Goal: Complete application form: Complete application form

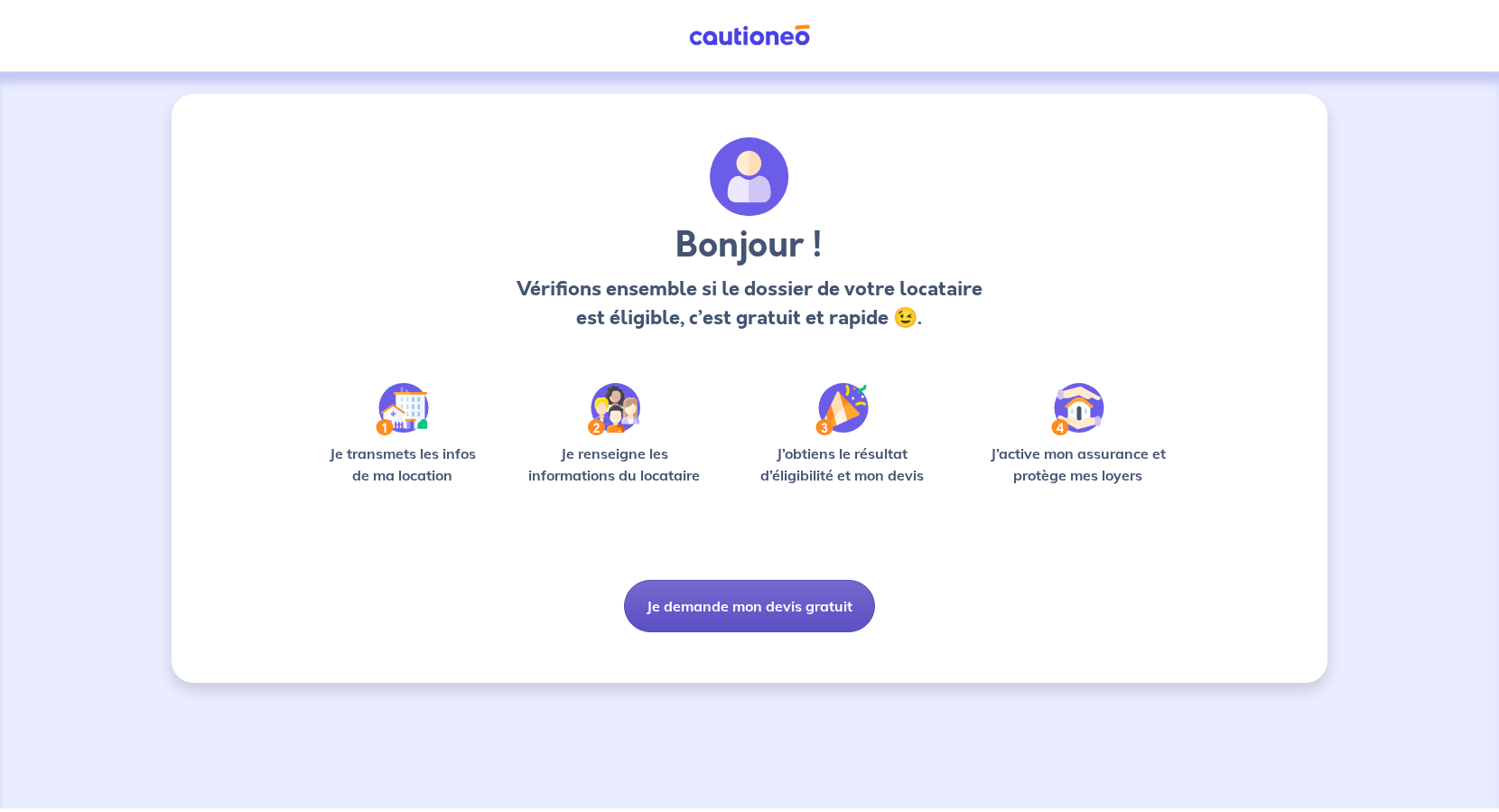
click at [730, 613] on button "Je demande mon devis gratuit" at bounding box center [750, 606] width 251 height 53
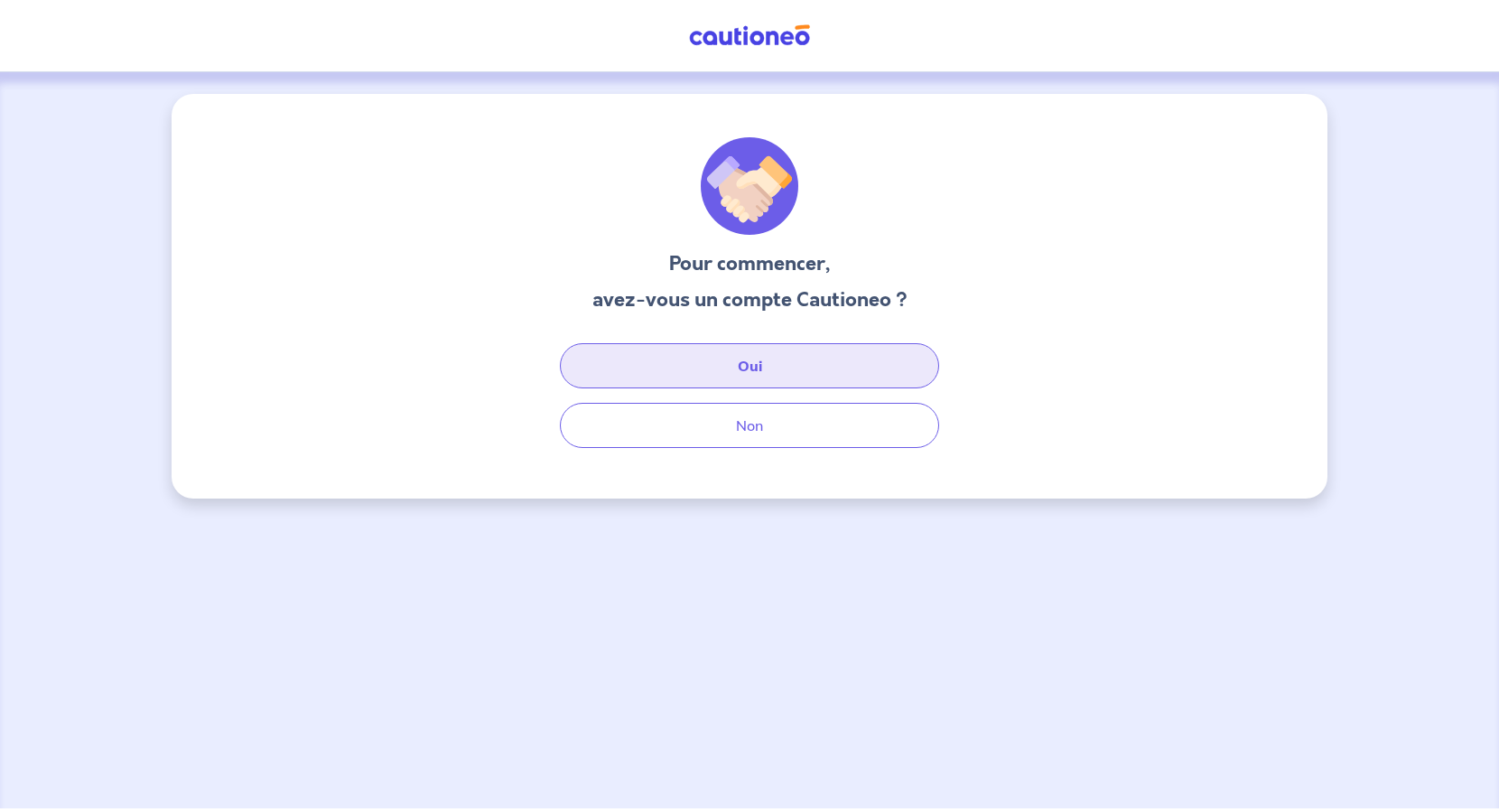
click at [721, 370] on button "Oui" at bounding box center [750, 365] width 379 height 45
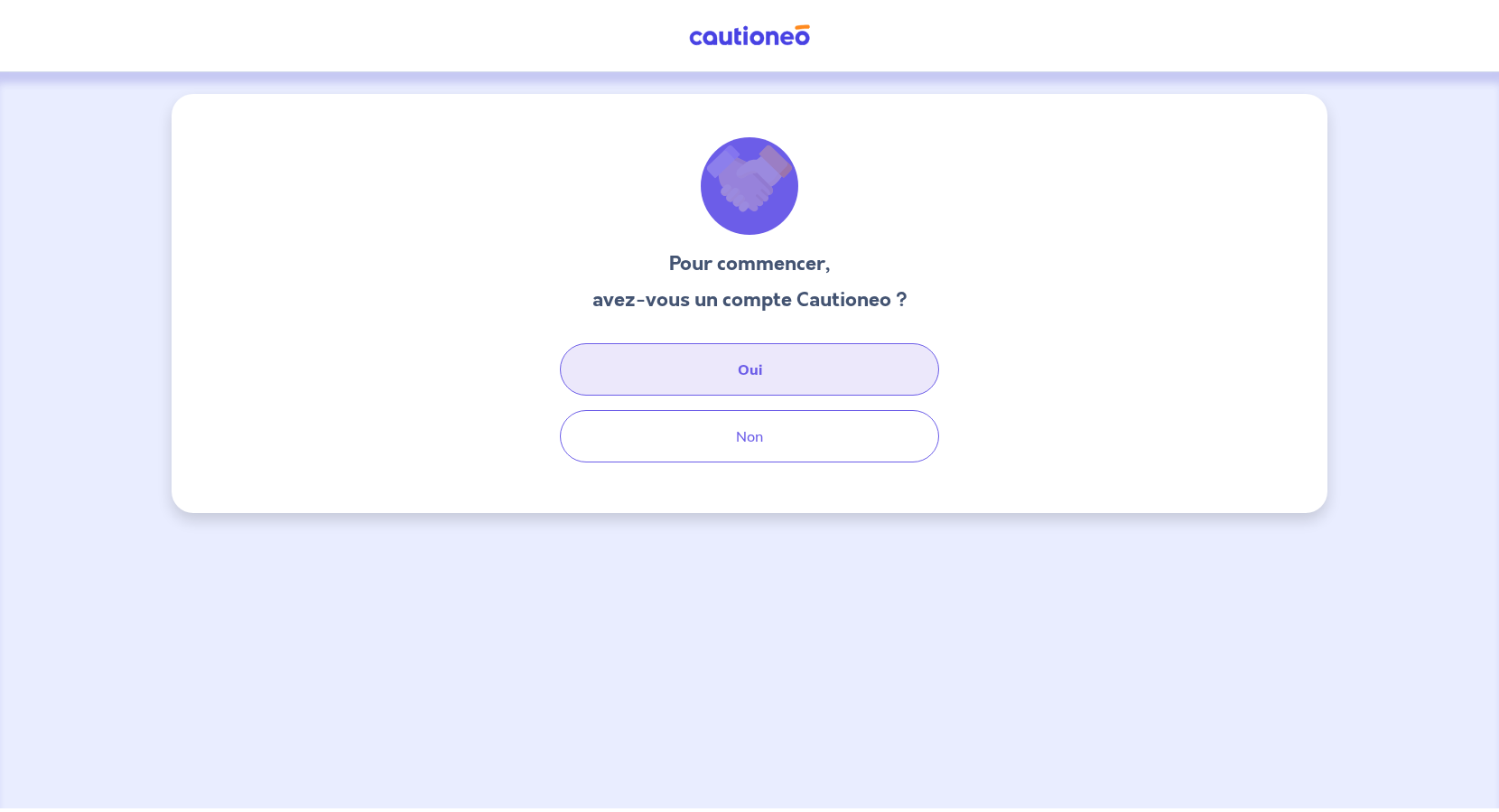
click at [730, 388] on button "Oui" at bounding box center [750, 369] width 379 height 53
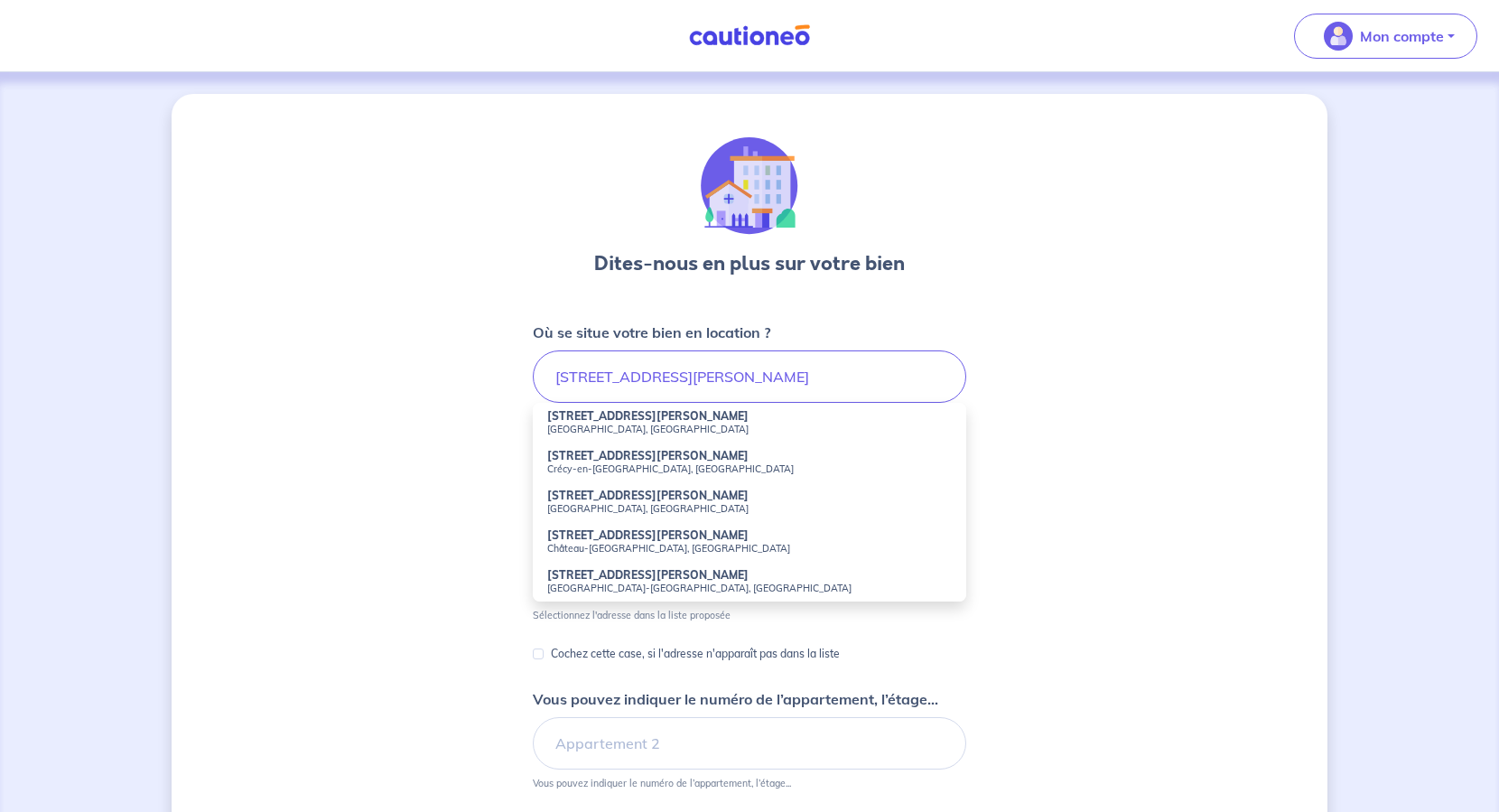
click at [604, 431] on small "[GEOGRAPHIC_DATA], [GEOGRAPHIC_DATA]" at bounding box center [750, 429] width 405 height 13
type input "[STREET_ADDRESS][PERSON_NAME]"
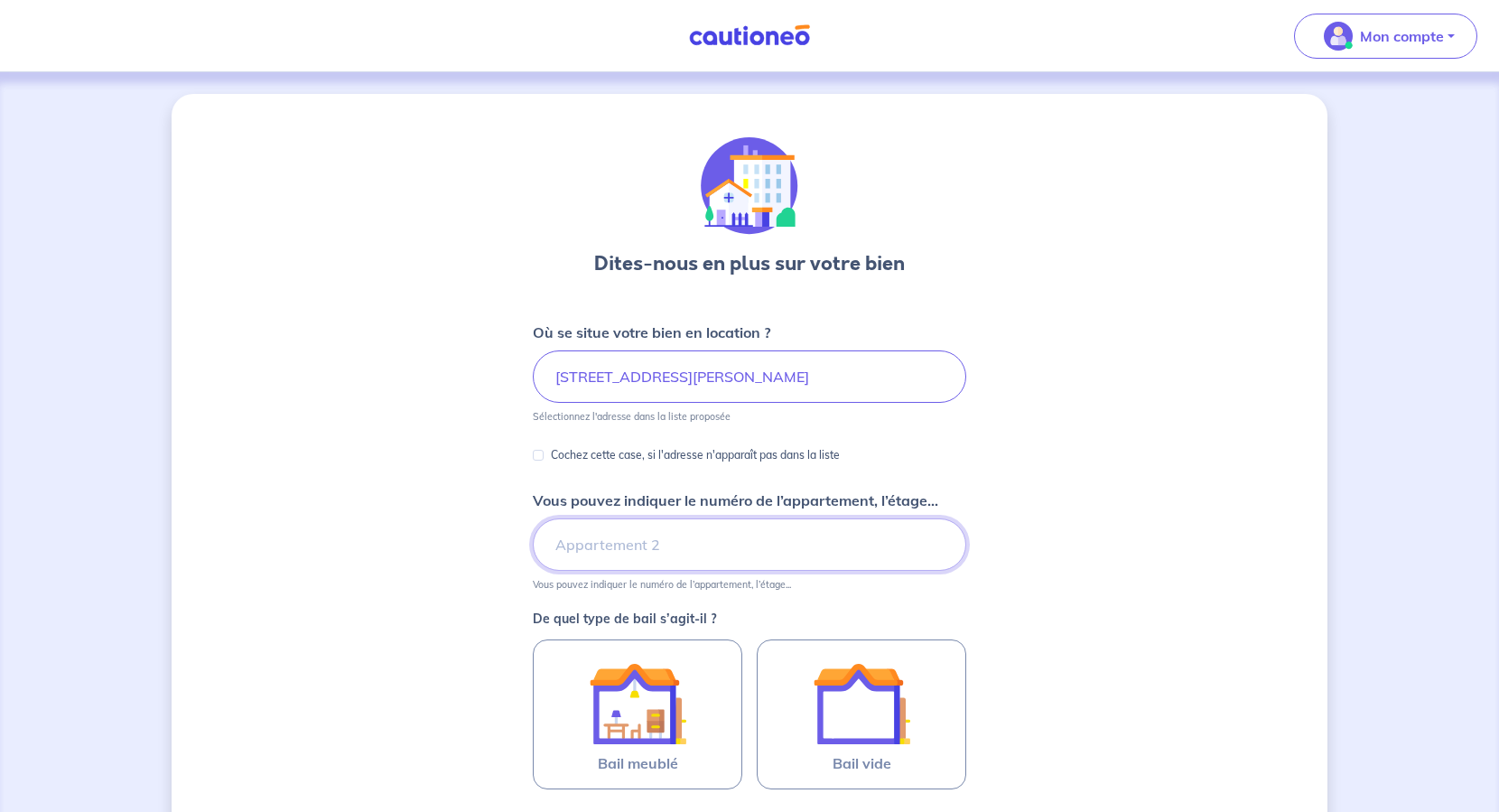
click at [581, 535] on input "Vous pouvez indiquer le numéro de l’appartement, l’étage..." at bounding box center [750, 544] width 434 height 53
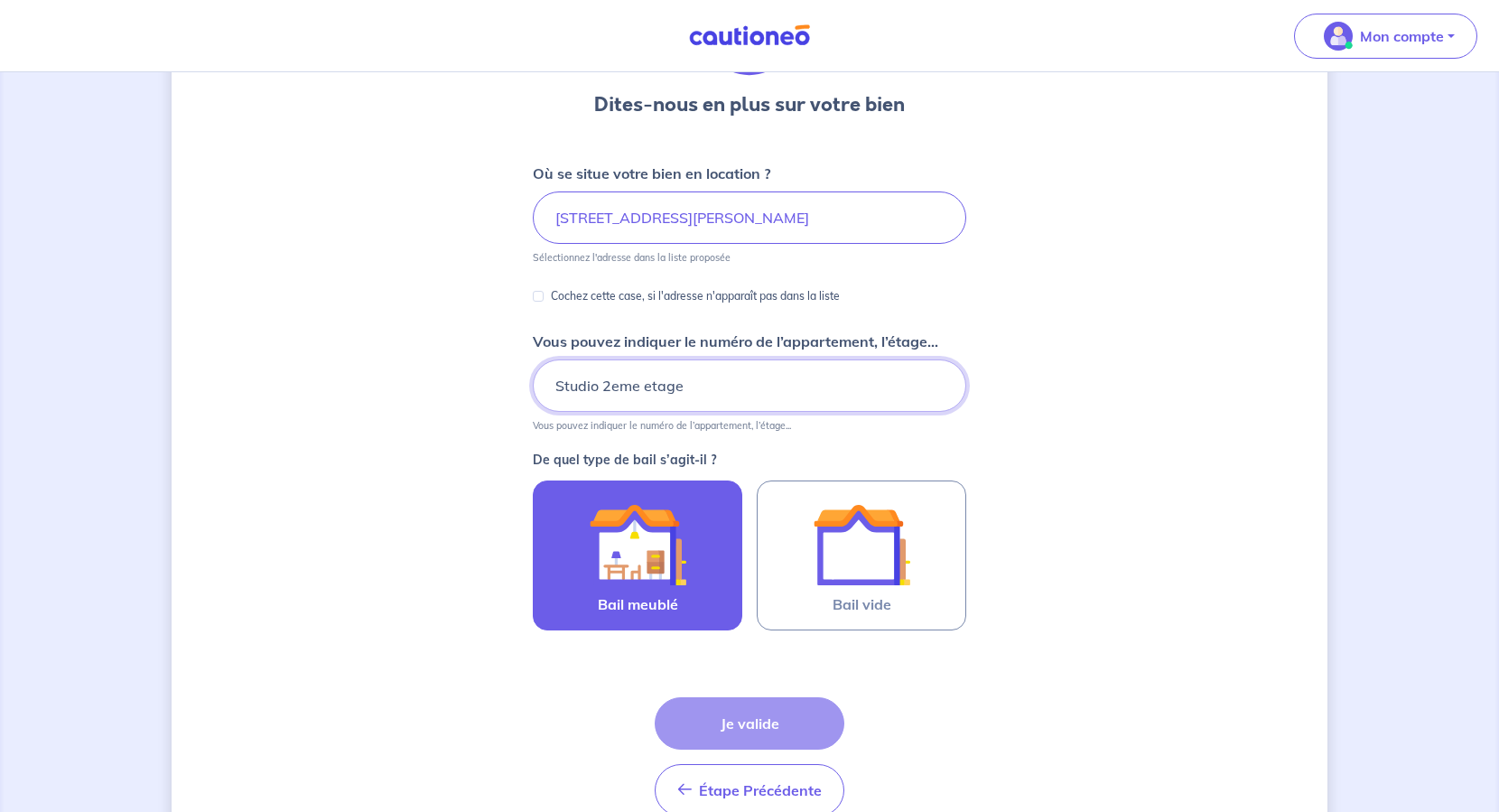
type input "Studio 2eme etage"
click at [648, 566] on img at bounding box center [638, 544] width 98 height 98
click at [0, 0] on input "Bail meublé" at bounding box center [0, 0] width 0 height 0
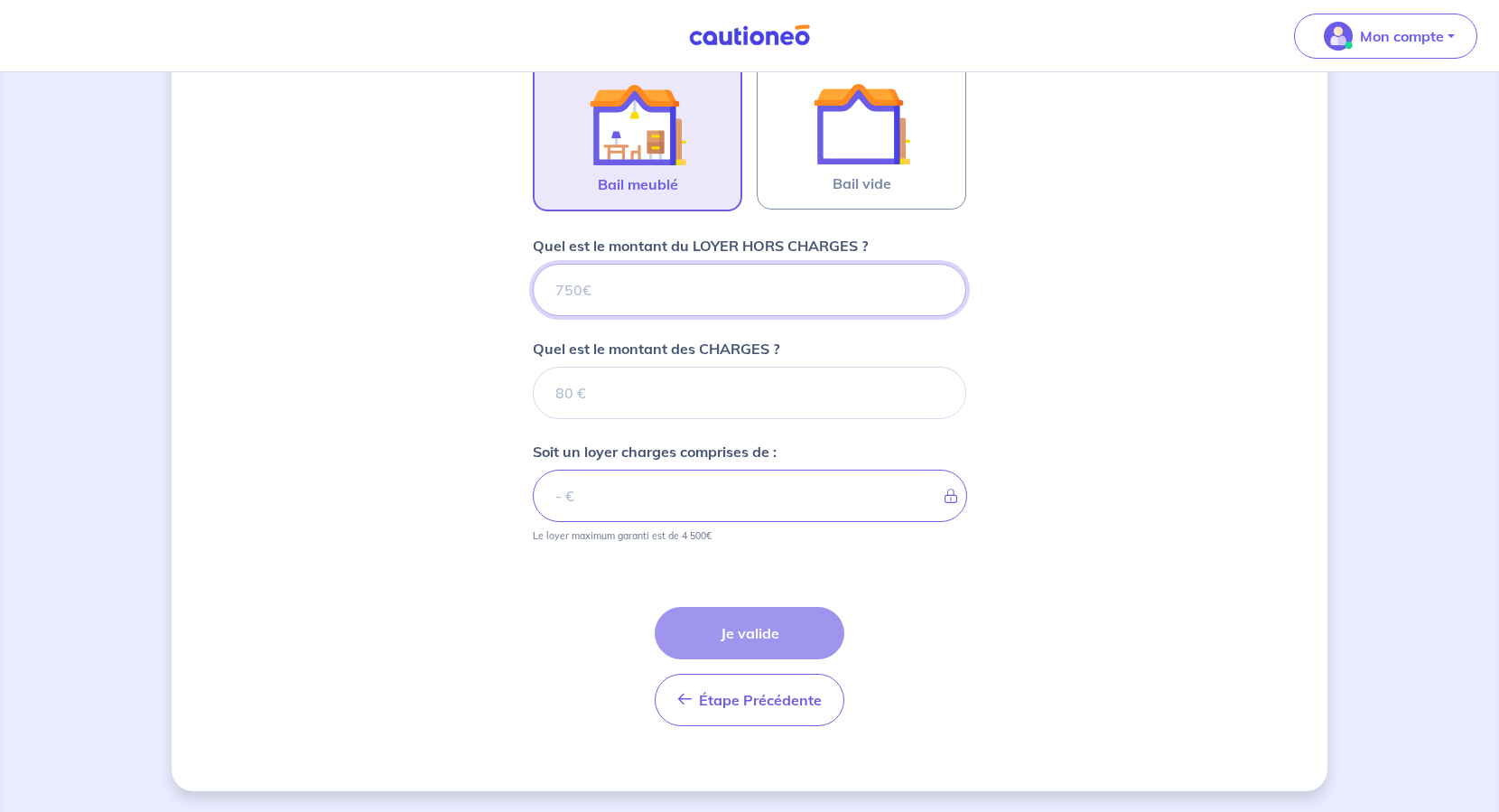
scroll to position [581, 0]
click at [621, 289] on input "Quel est le montant du LOYER HORS CHARGES ?" at bounding box center [750, 289] width 434 height 53
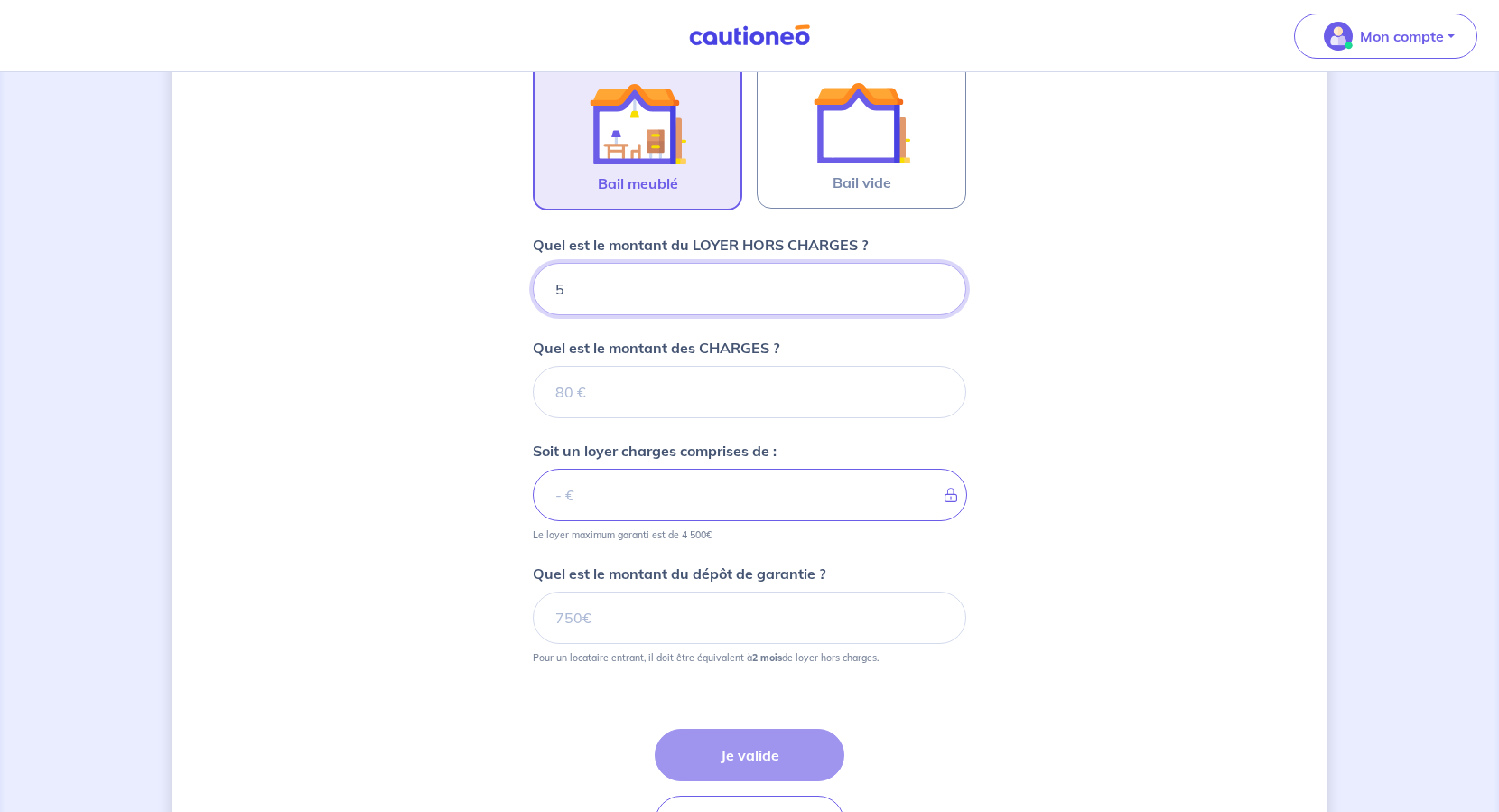
type input "50"
type input "500"
click at [594, 393] on input "Quel est le montant des CHARGES ?" at bounding box center [750, 392] width 434 height 53
drag, startPoint x: 594, startPoint y: 290, endPoint x: 561, endPoint y: 283, distance: 33.7
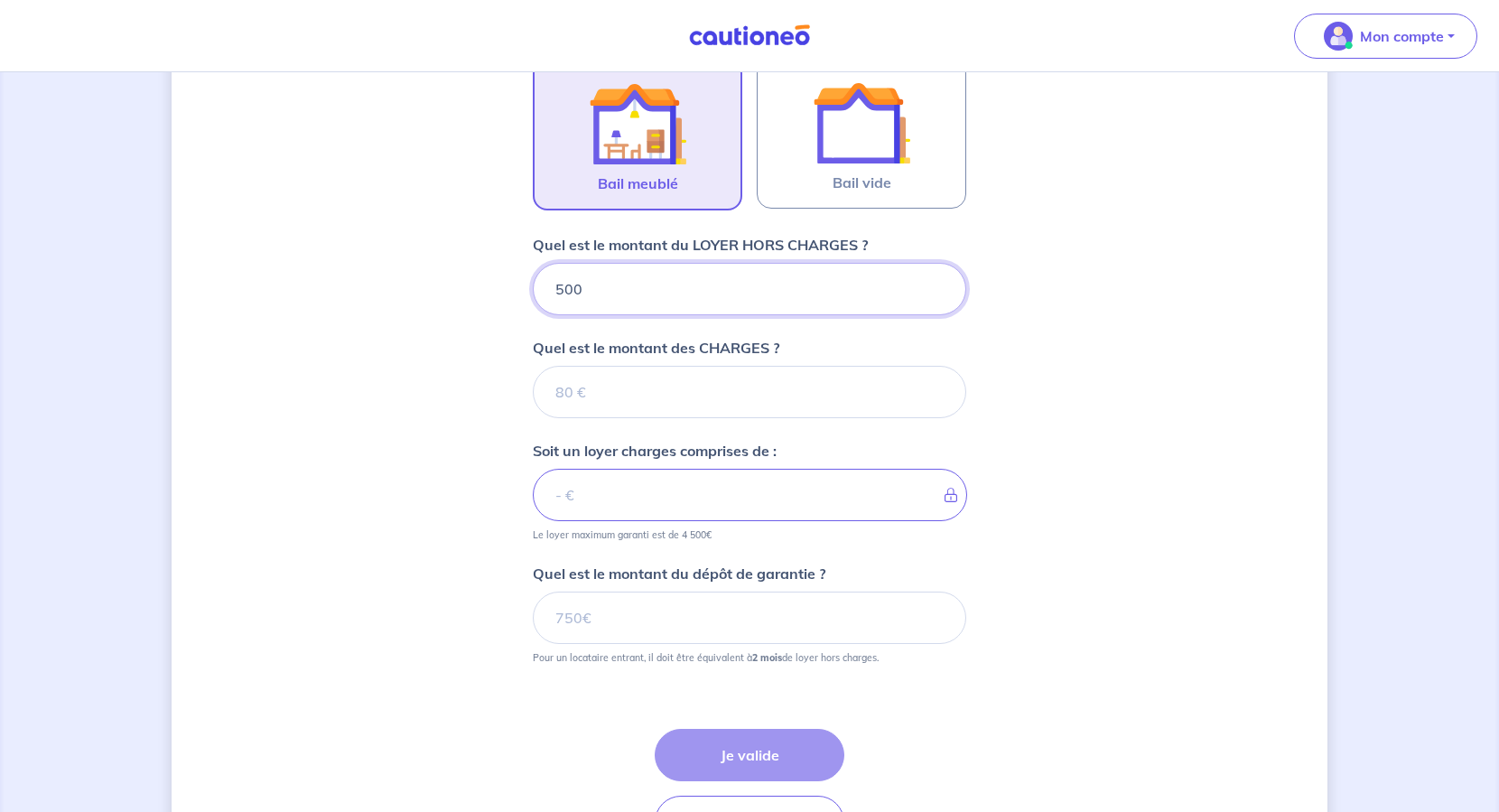
click at [567, 286] on input "500" at bounding box center [750, 289] width 434 height 53
type input "510"
click at [571, 386] on input "Quel est le montant des CHARGES ?" at bounding box center [750, 392] width 434 height 53
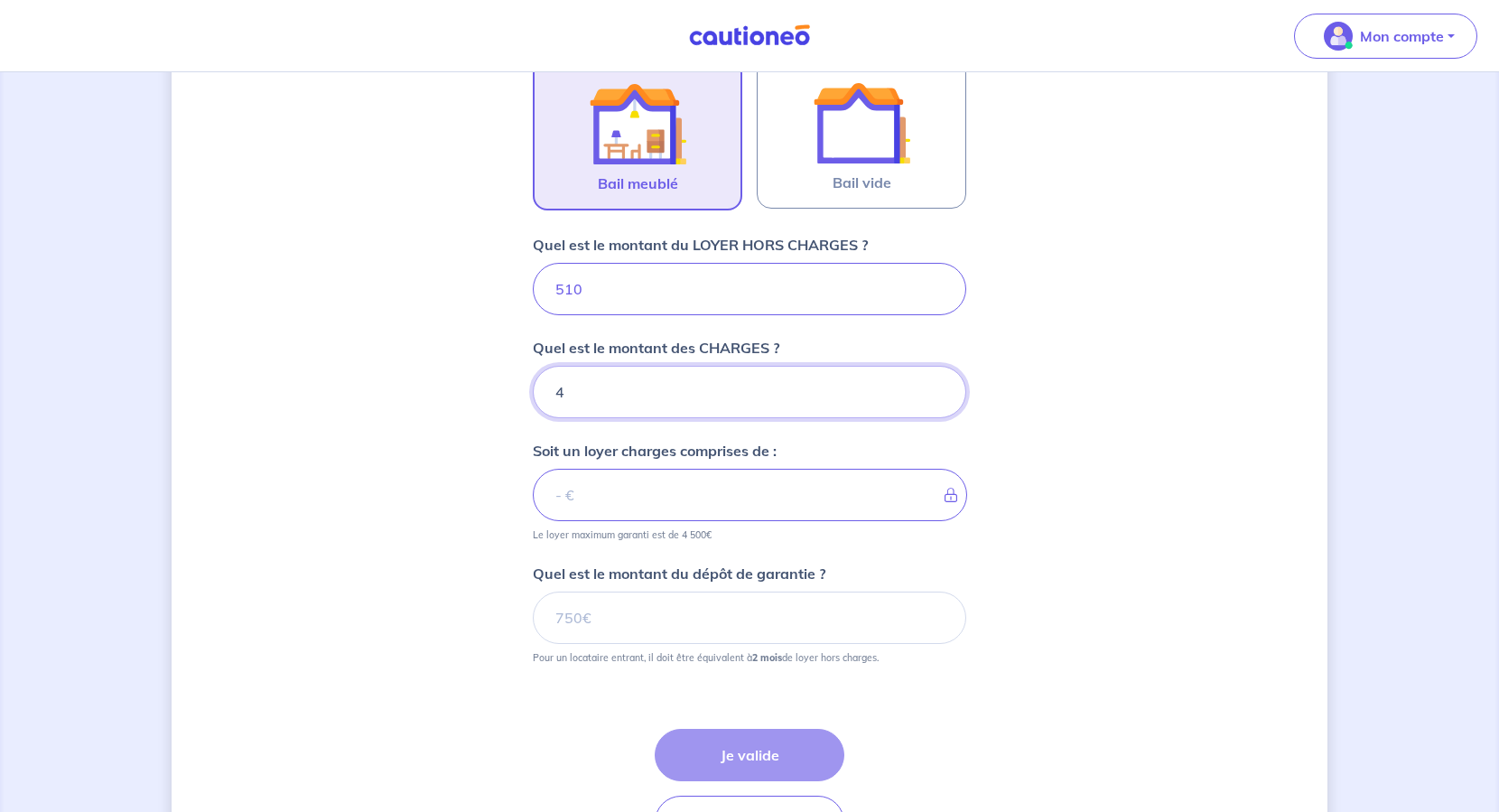
type input "40"
type input "550"
type input "40"
click at [485, 564] on div "Dites-nous en plus sur votre bien Où se situe votre bien en location ? 369 Rue …" at bounding box center [750, 213] width 1157 height 1400
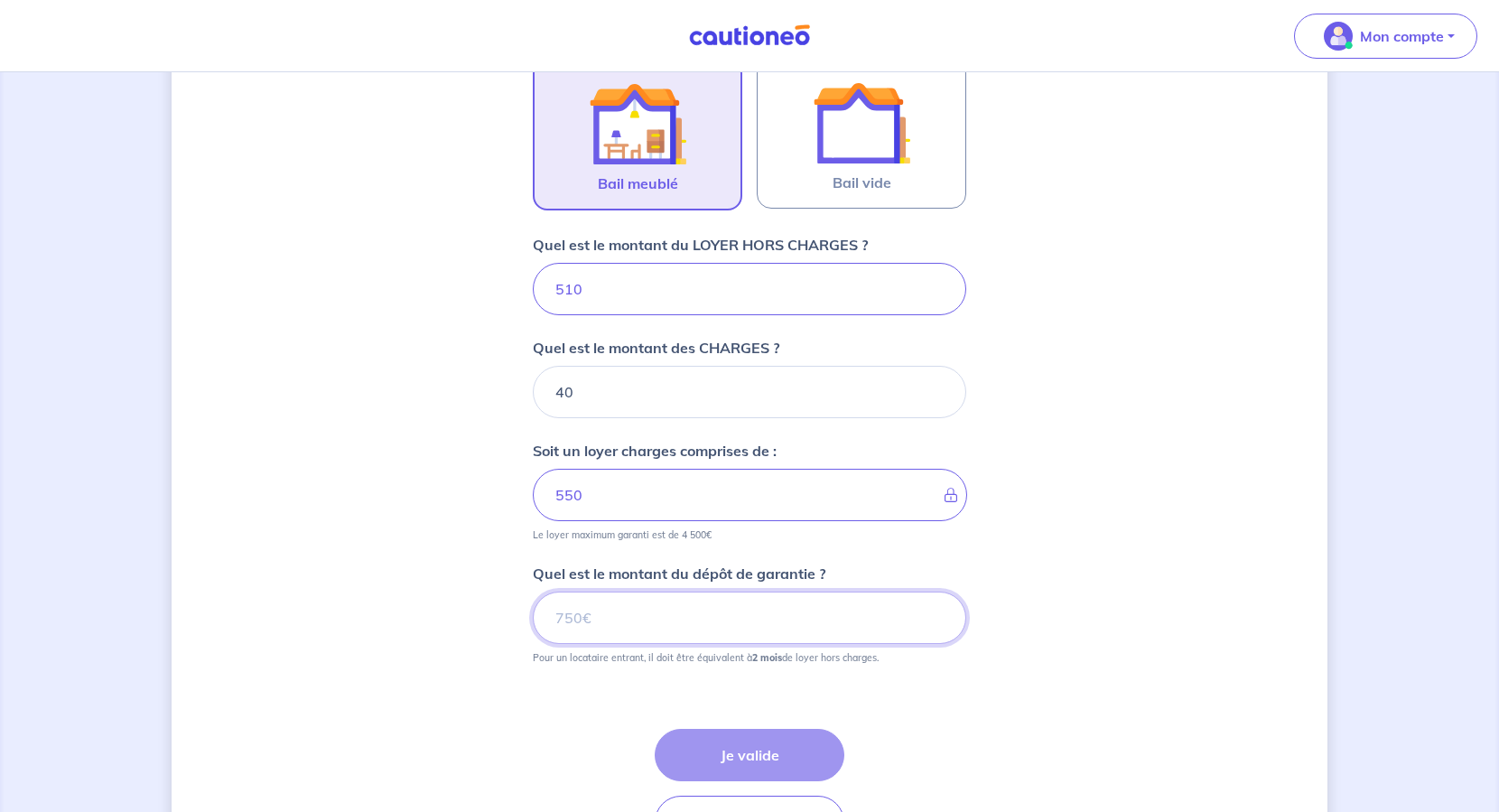
click at [595, 623] on input "Quel est le montant du dépôt de garantie ?" at bounding box center [750, 617] width 434 height 53
type input "1020"
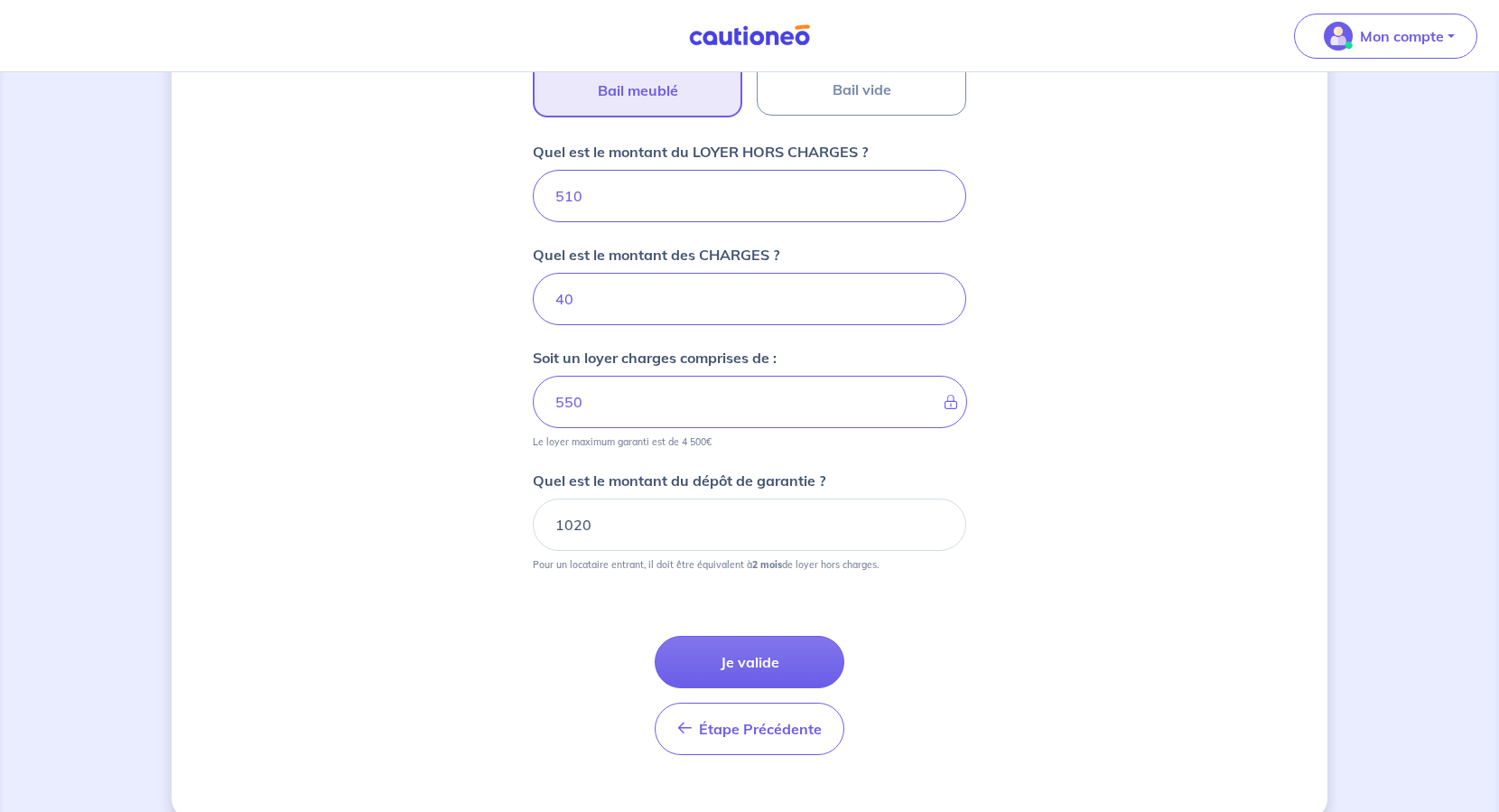
scroll to position [704, 0]
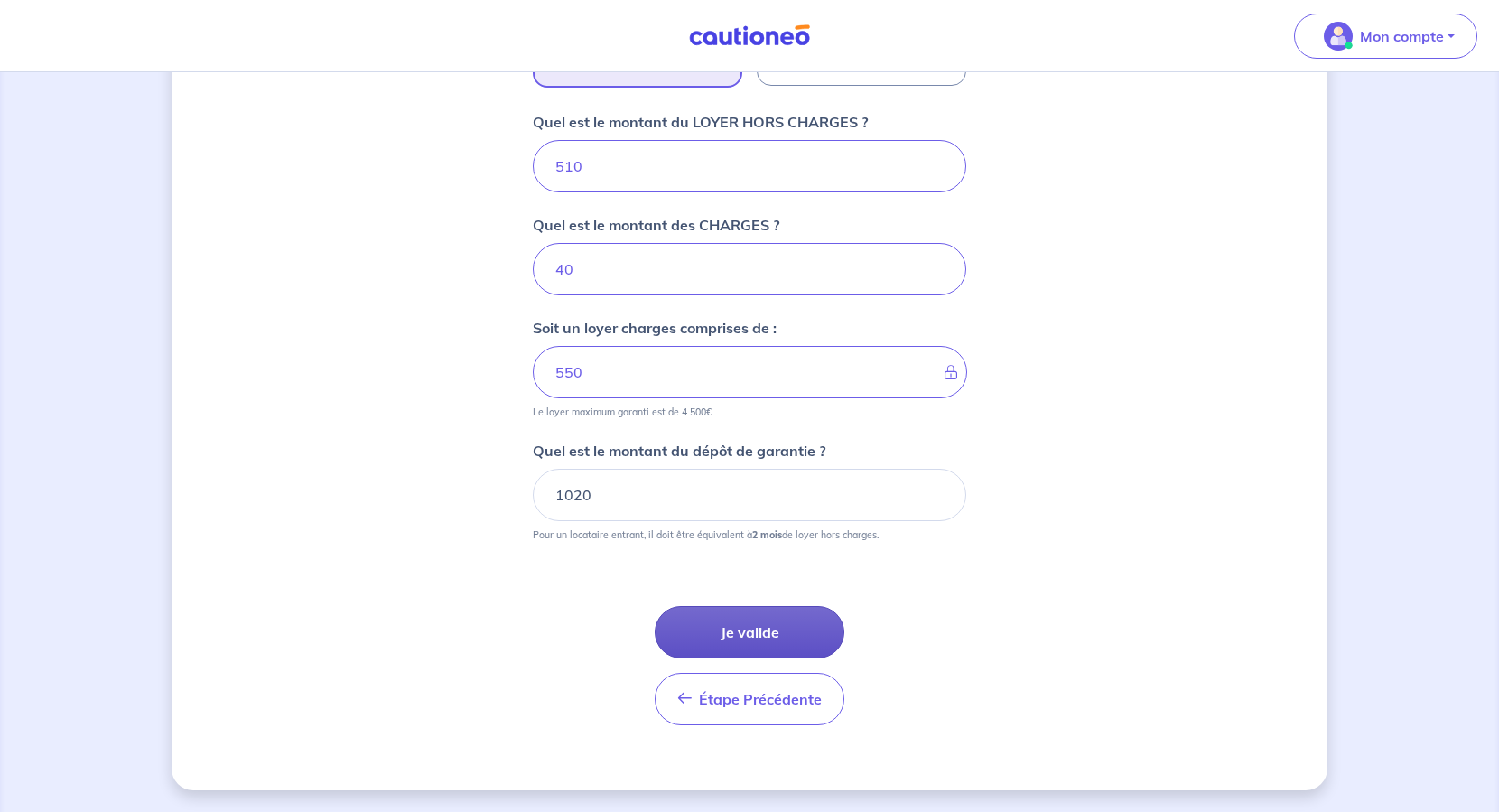
click at [734, 632] on button "Je valide" at bounding box center [750, 632] width 190 height 53
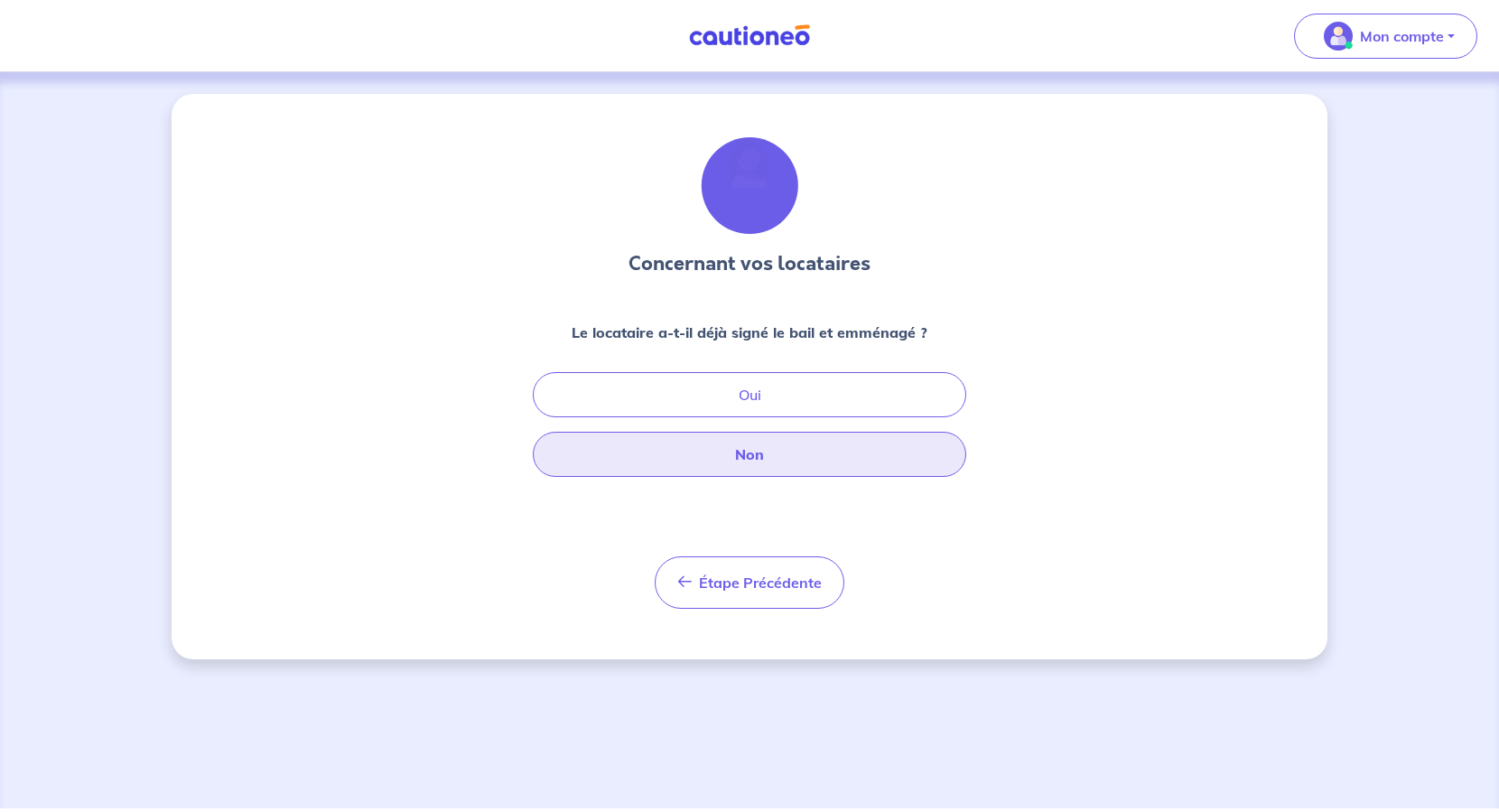
click at [729, 457] on button "Non" at bounding box center [750, 454] width 434 height 45
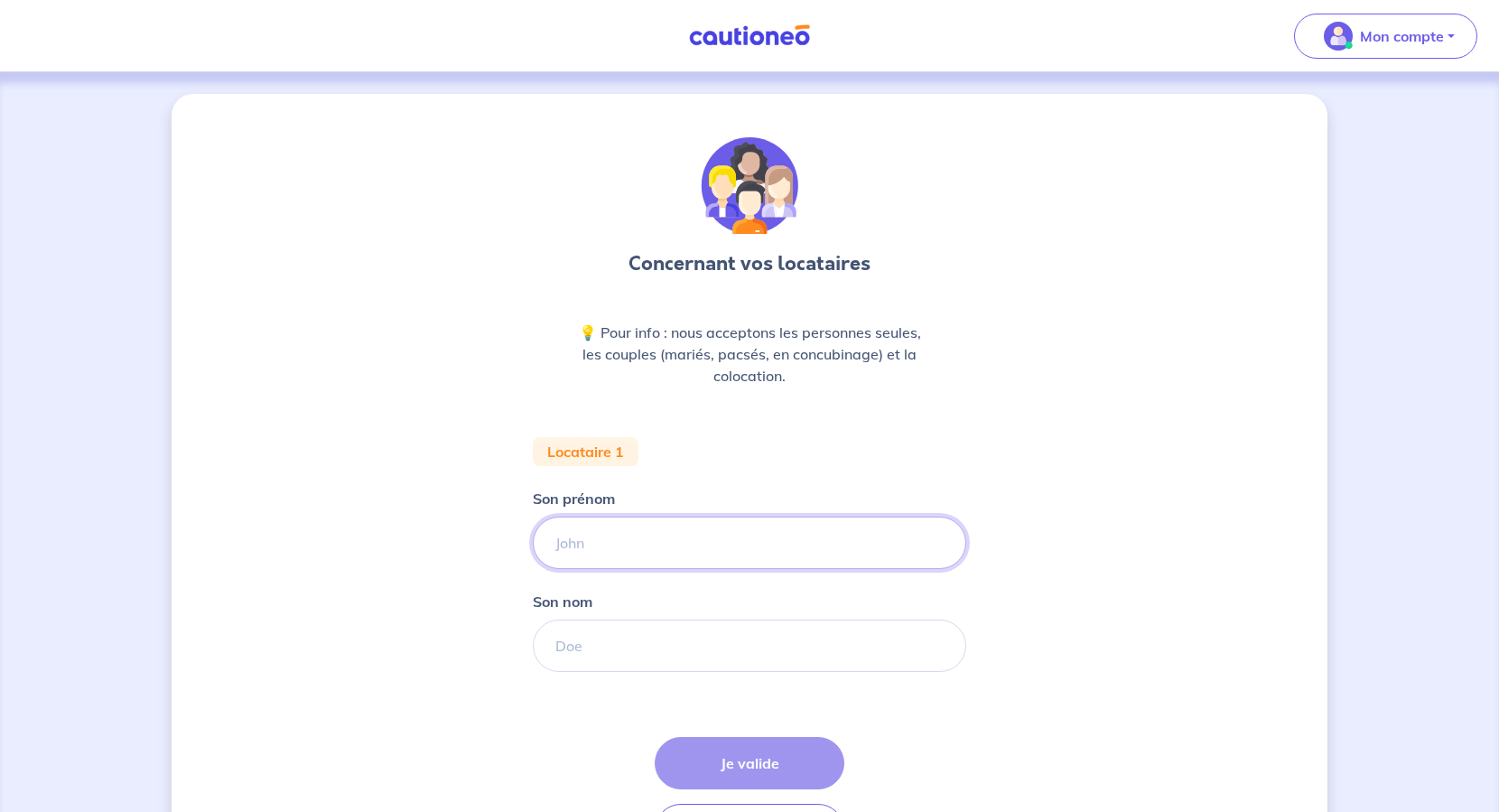
click at [657, 531] on input "Son prénom" at bounding box center [750, 542] width 434 height 53
type input "Jean Michel"
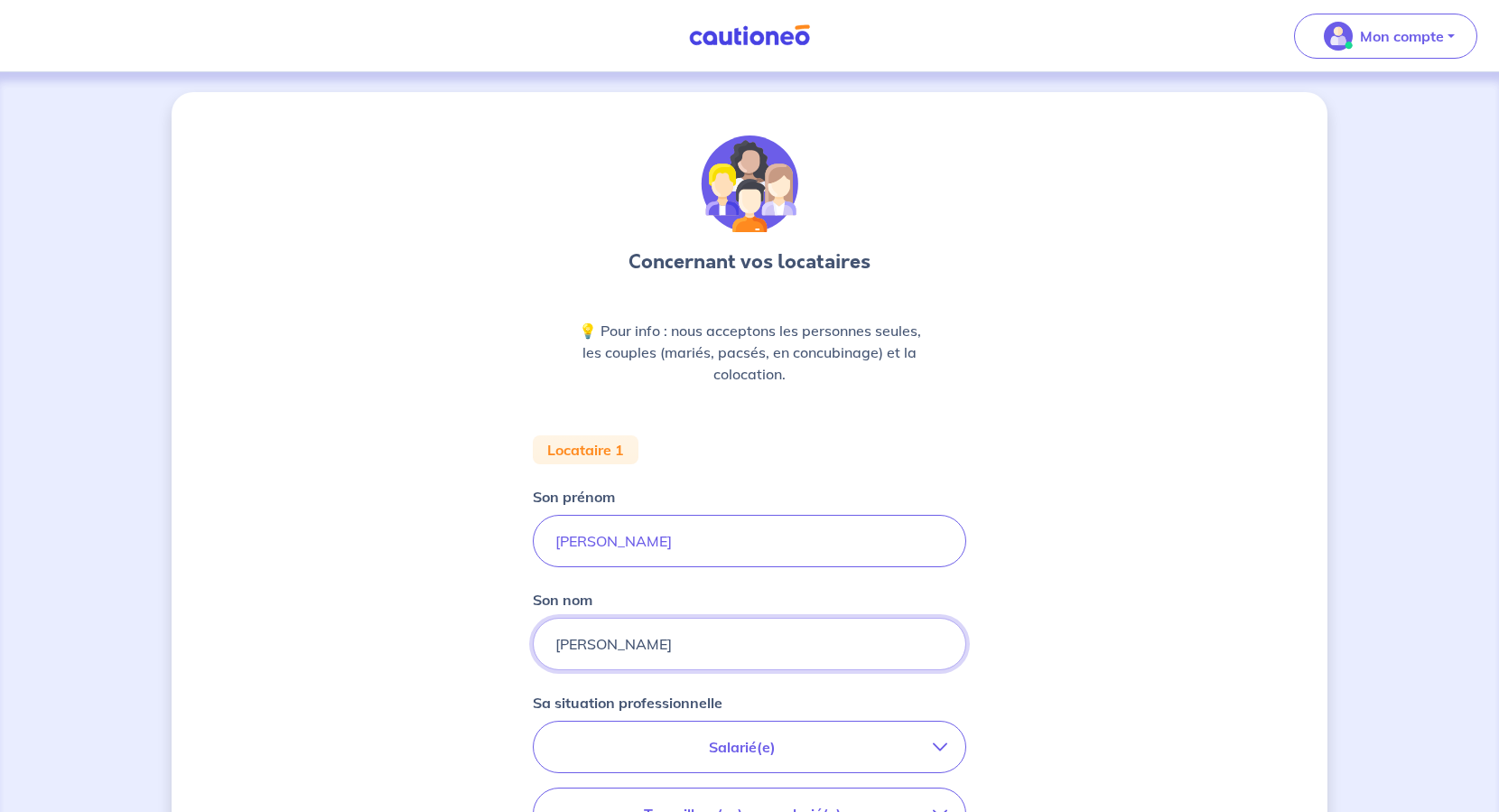
scroll to position [260, 0]
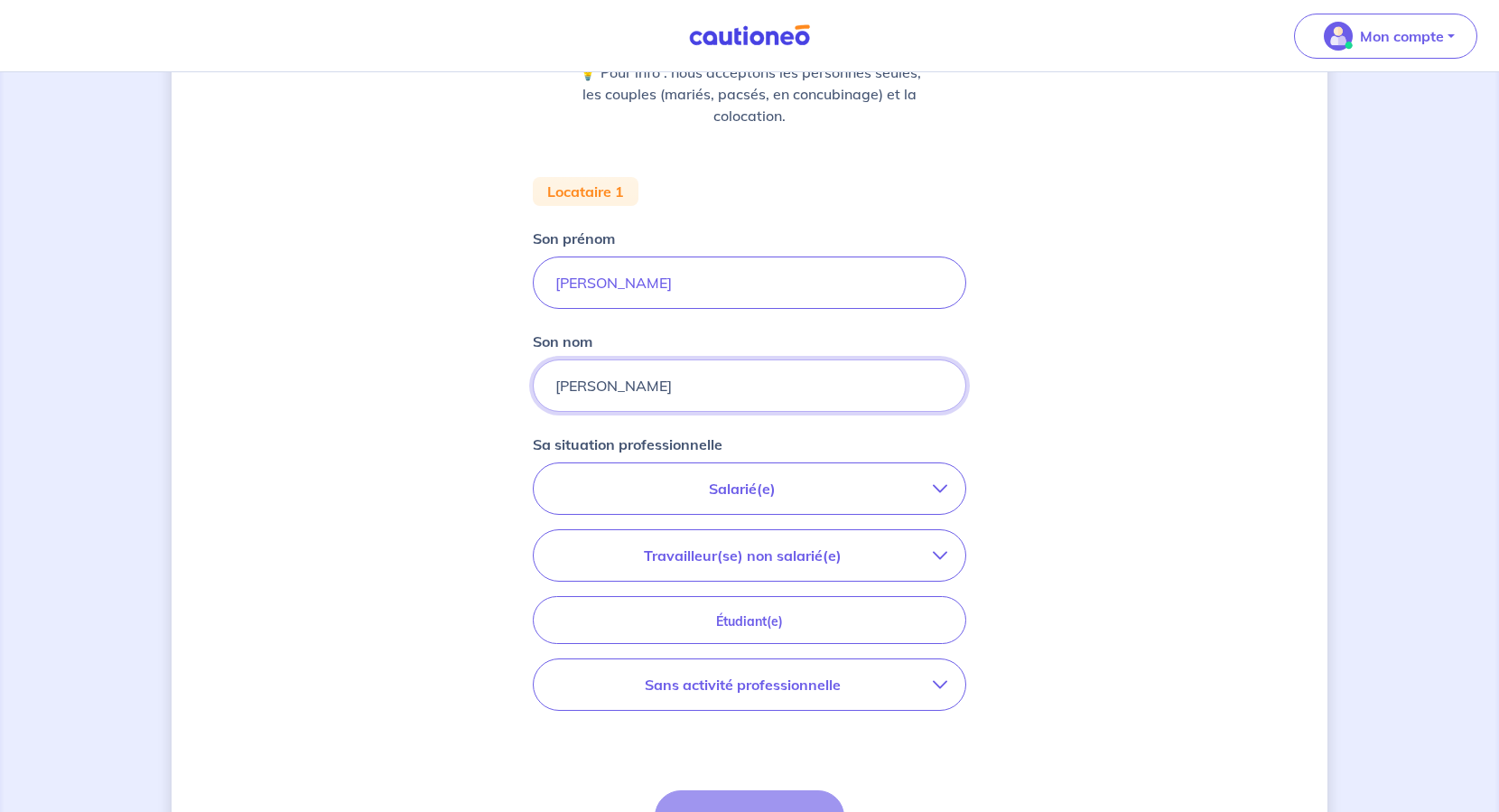
type input "Leroy"
click at [754, 502] on button "Salarié(e)" at bounding box center [750, 489] width 432 height 51
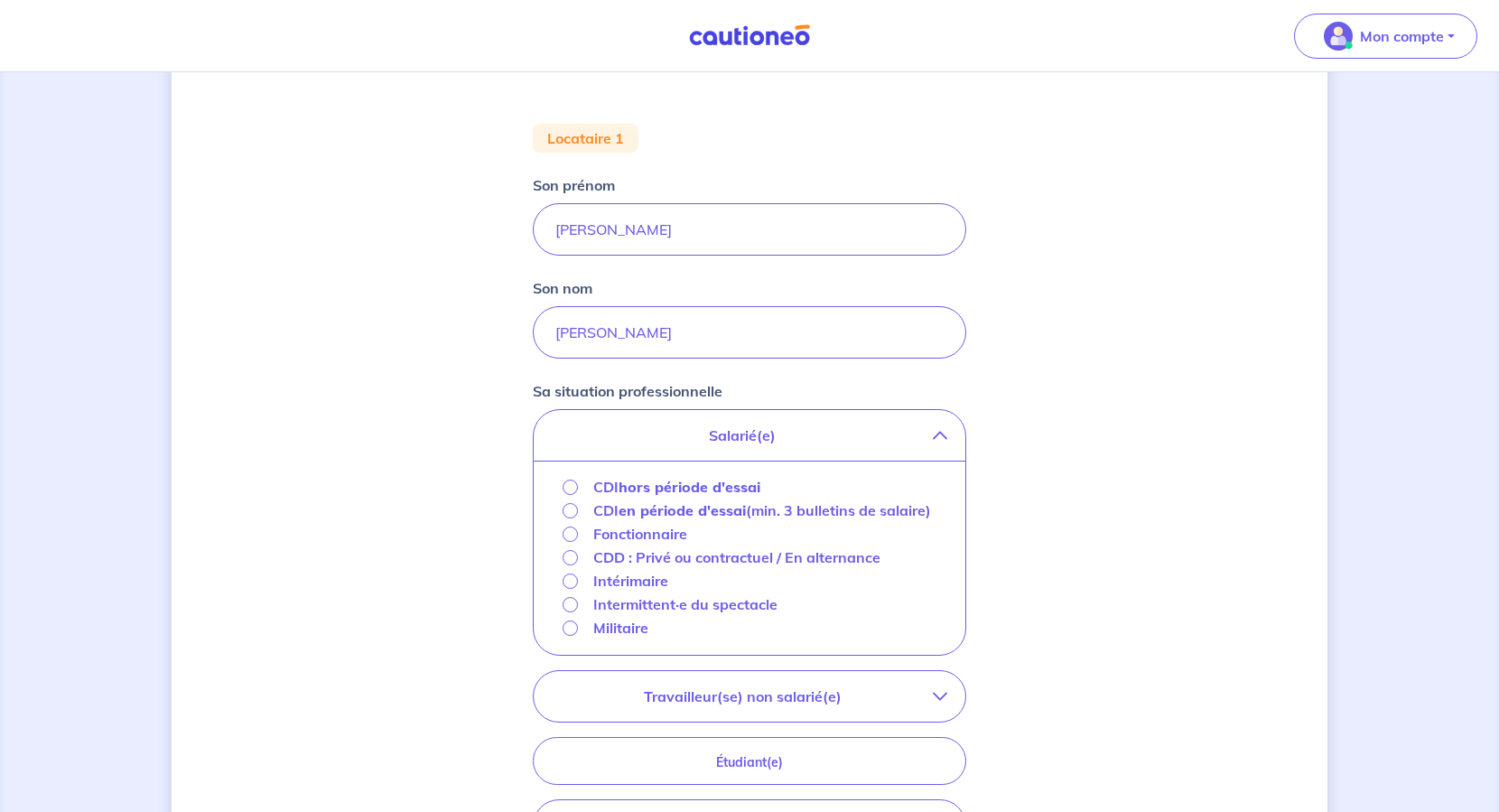
scroll to position [317, 0]
click at [637, 486] on strong "hors période d'essai" at bounding box center [690, 483] width 141 height 18
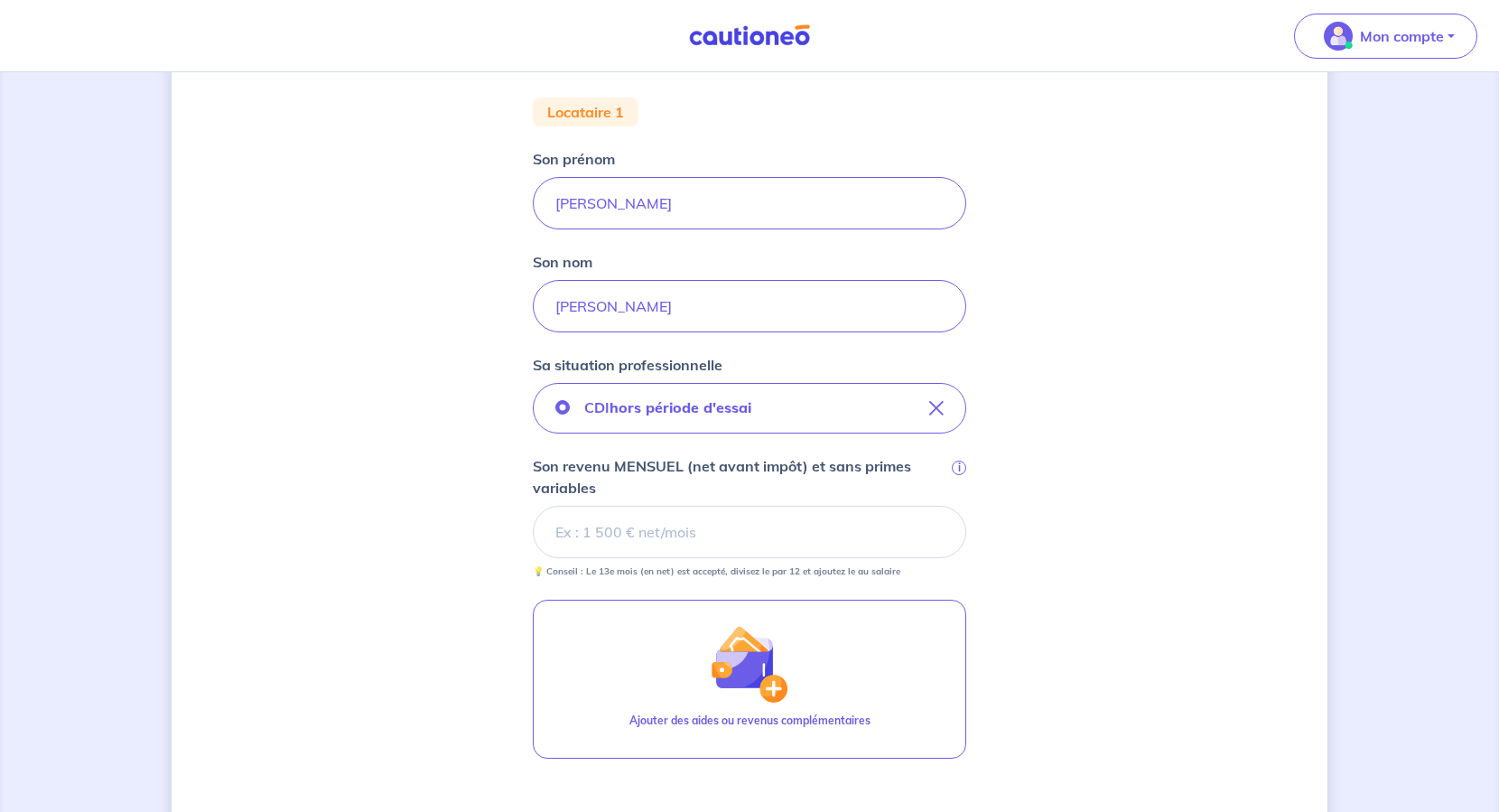
scroll to position [448, 0]
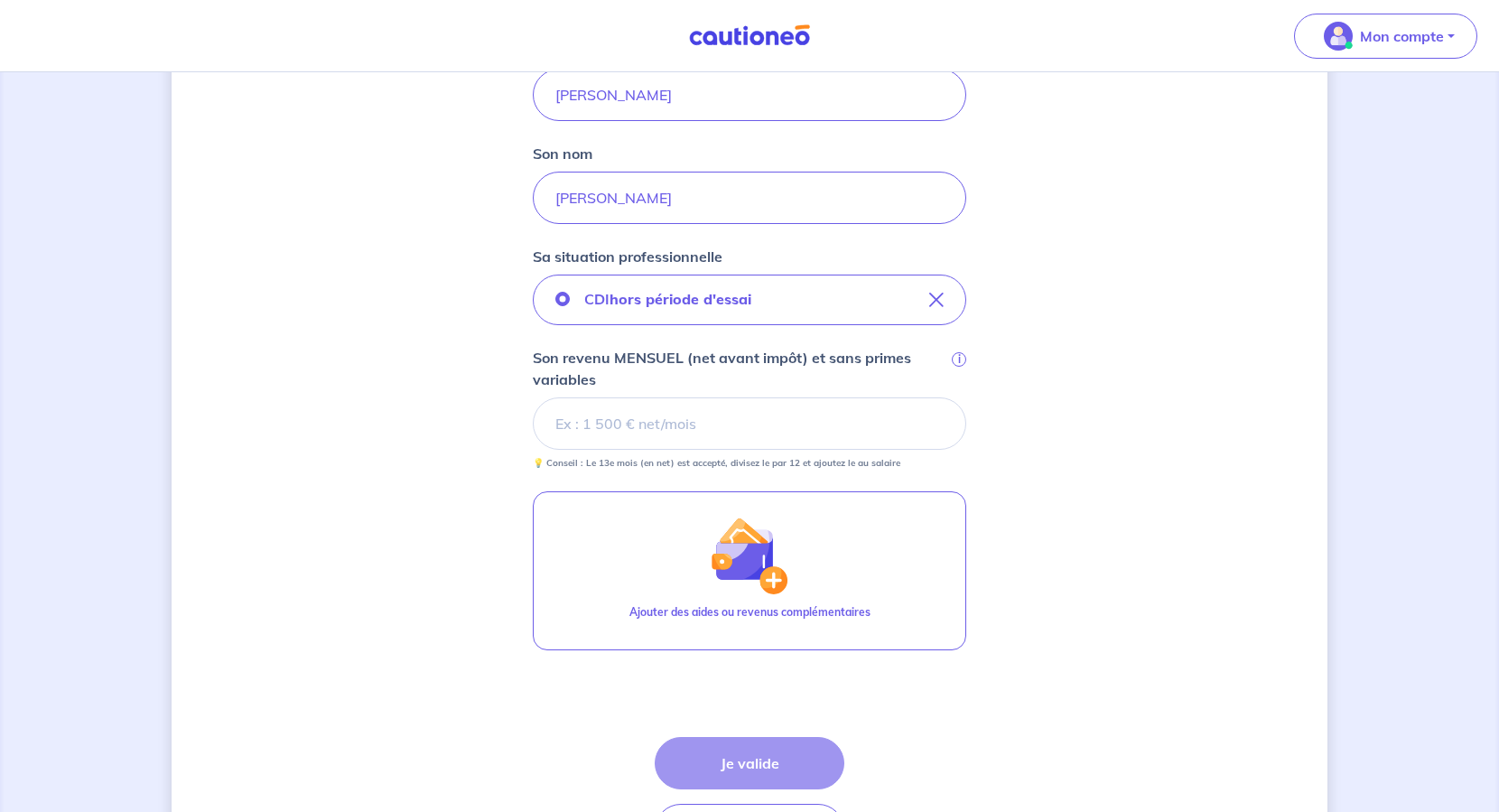
click at [620, 419] on input "Son revenu MENSUEL (net avant impôt) et sans primes variables i" at bounding box center [750, 423] width 434 height 53
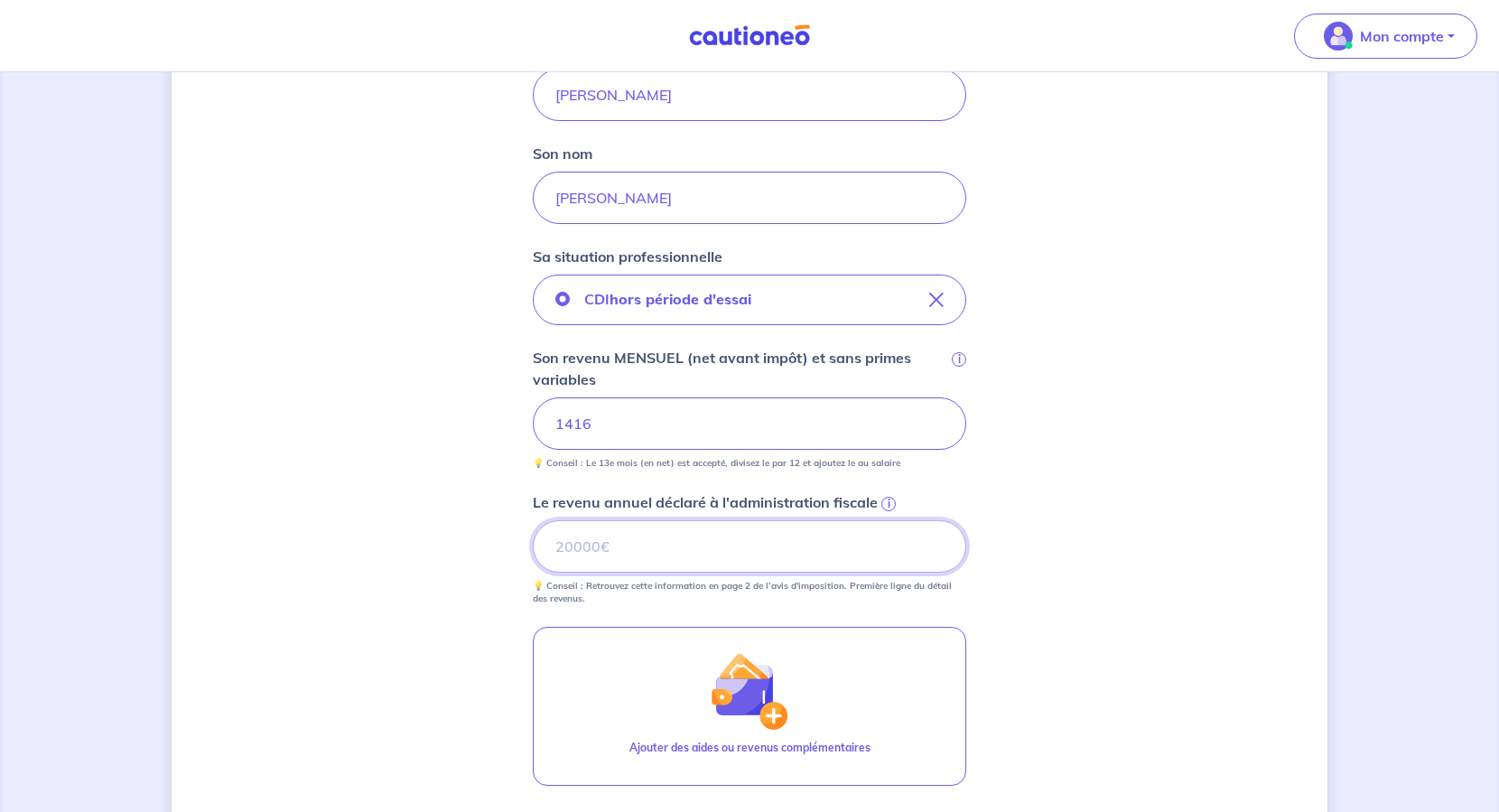
click at [629, 530] on input "Le revenu annuel déclaré à l'administration fiscale i" at bounding box center [750, 546] width 434 height 53
type input "17000"
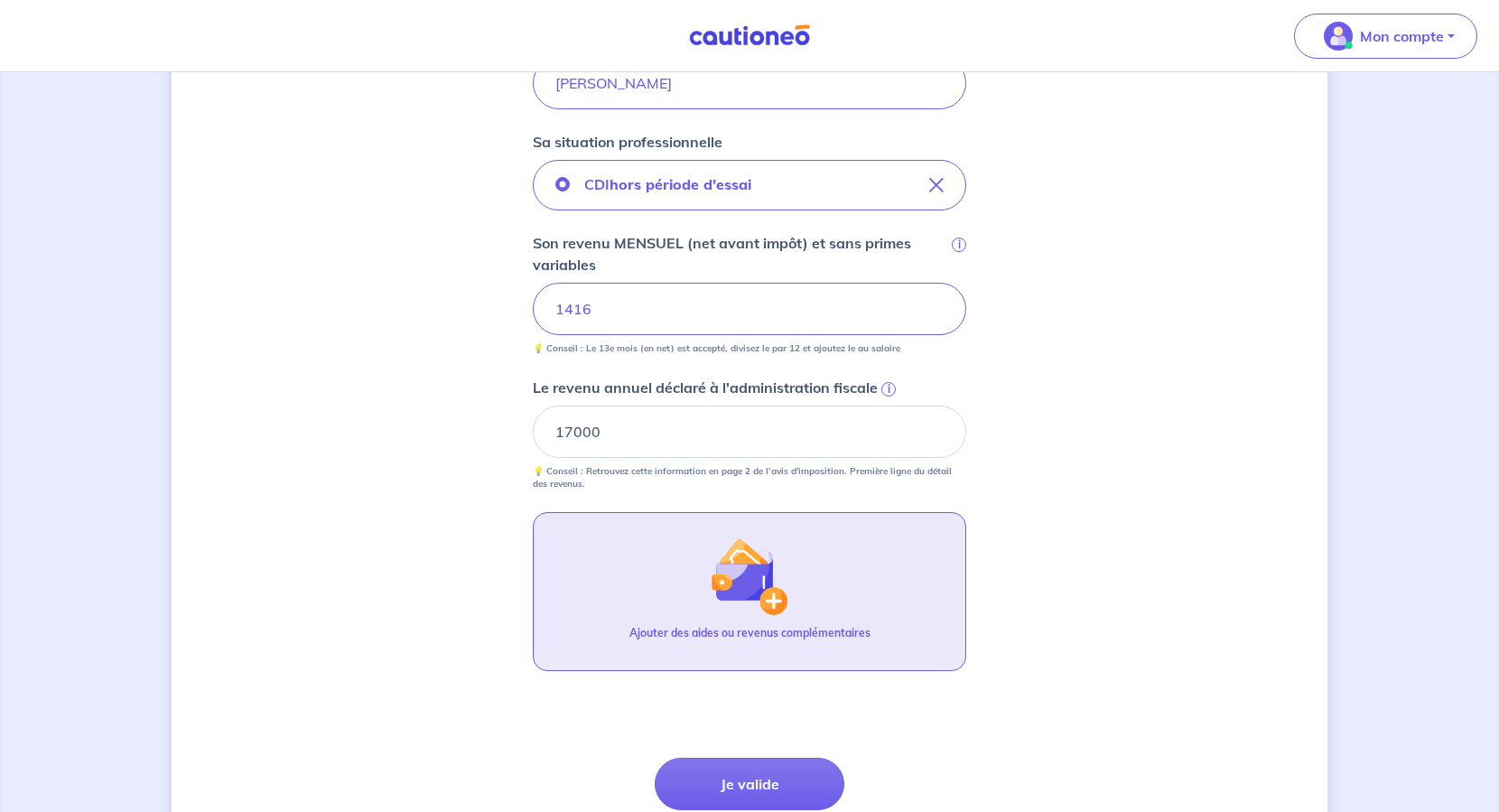
scroll to position [714, 0]
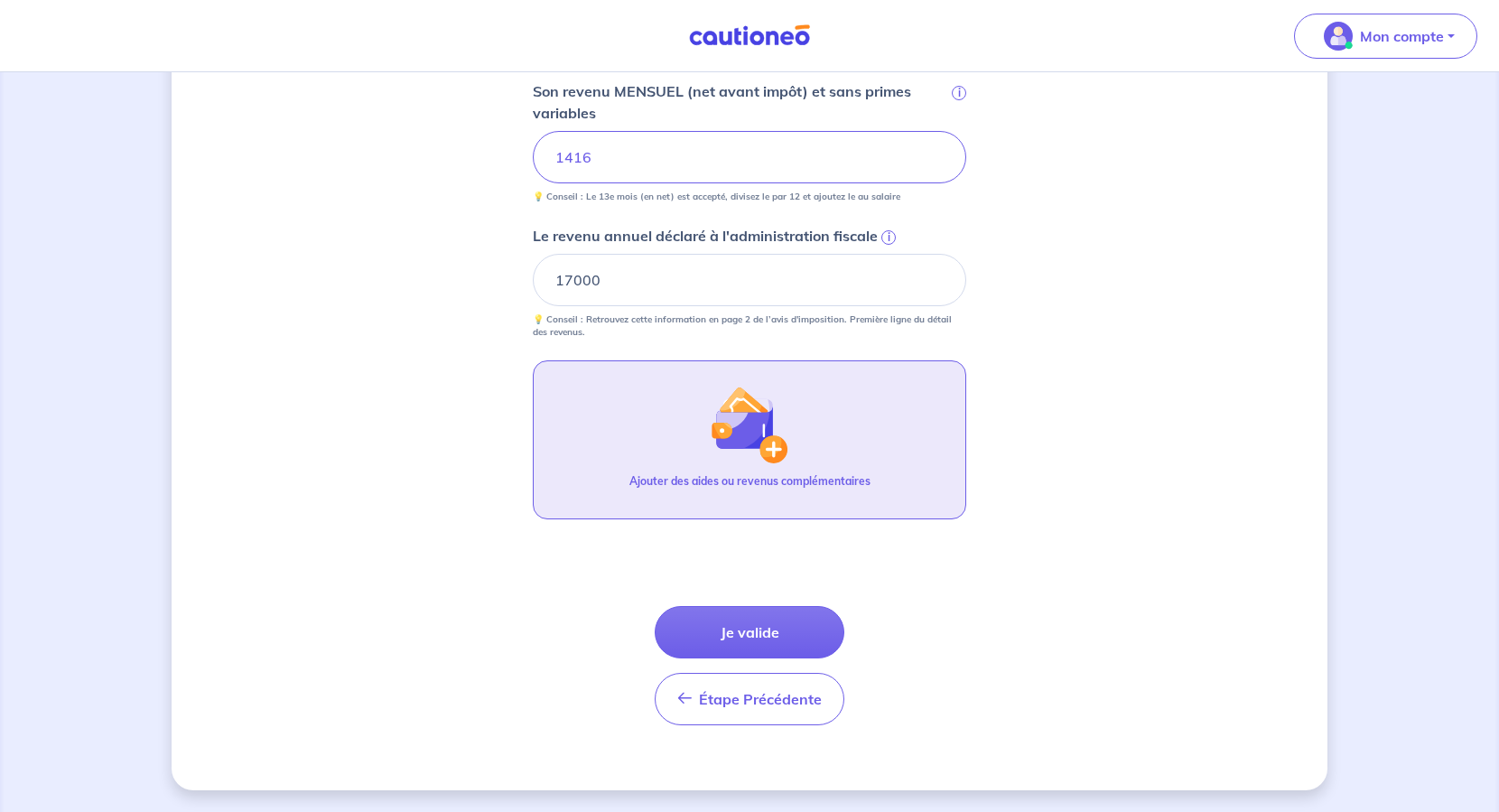
click at [750, 454] on img "button" at bounding box center [750, 425] width 78 height 78
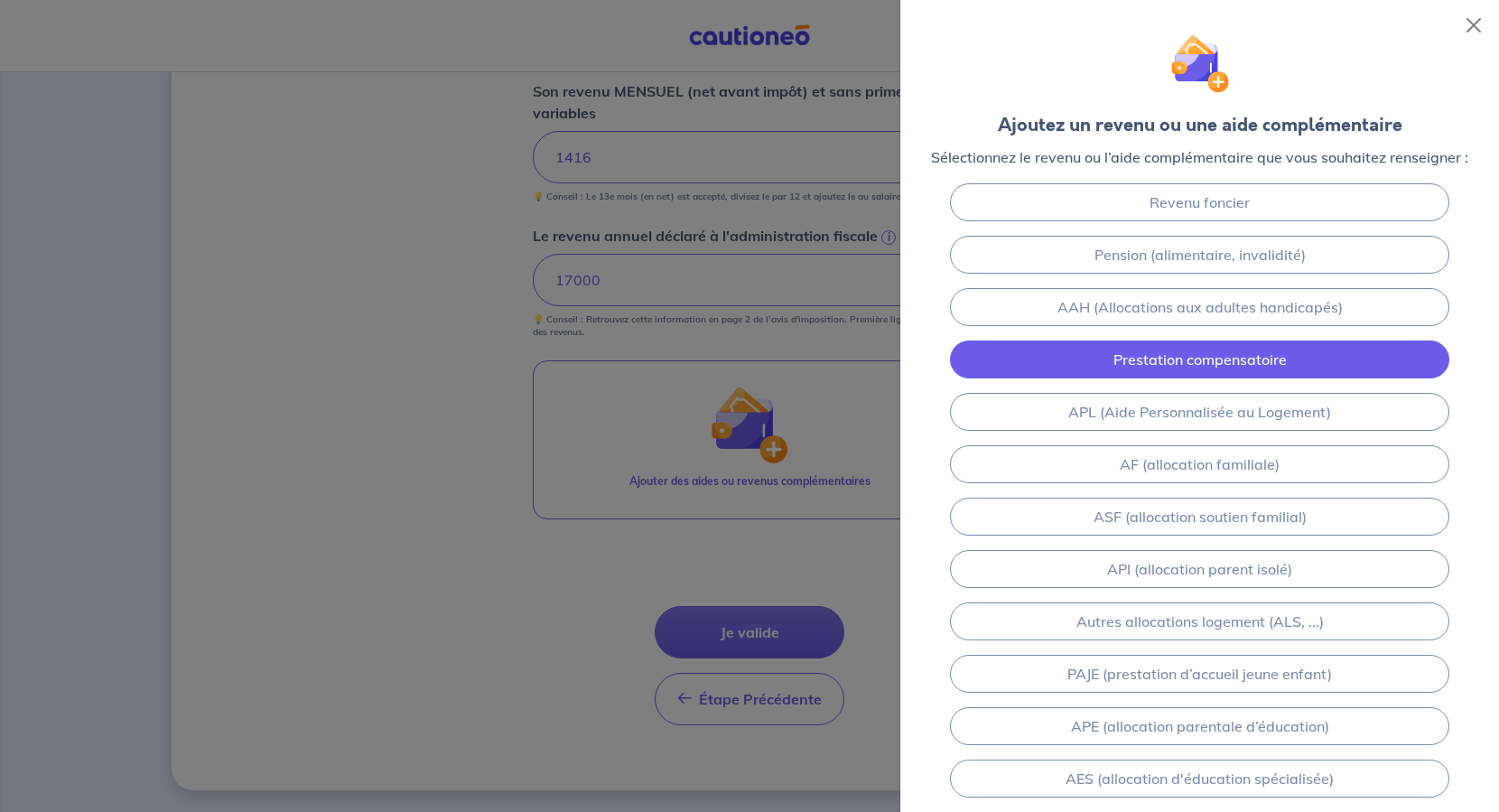
scroll to position [0, 0]
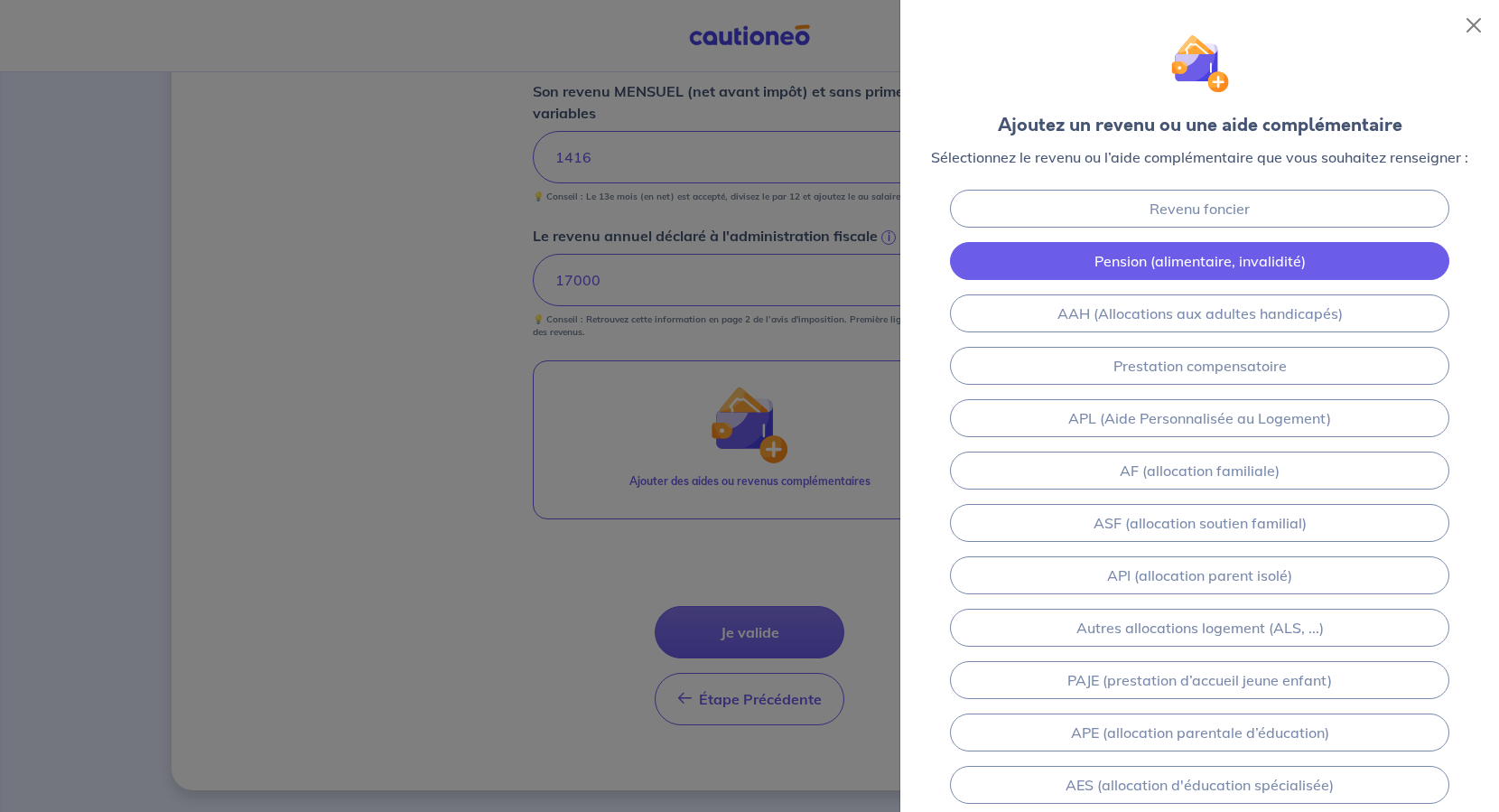
click at [1190, 264] on link "Pension (alimentaire, invalidité)" at bounding box center [1200, 261] width 500 height 38
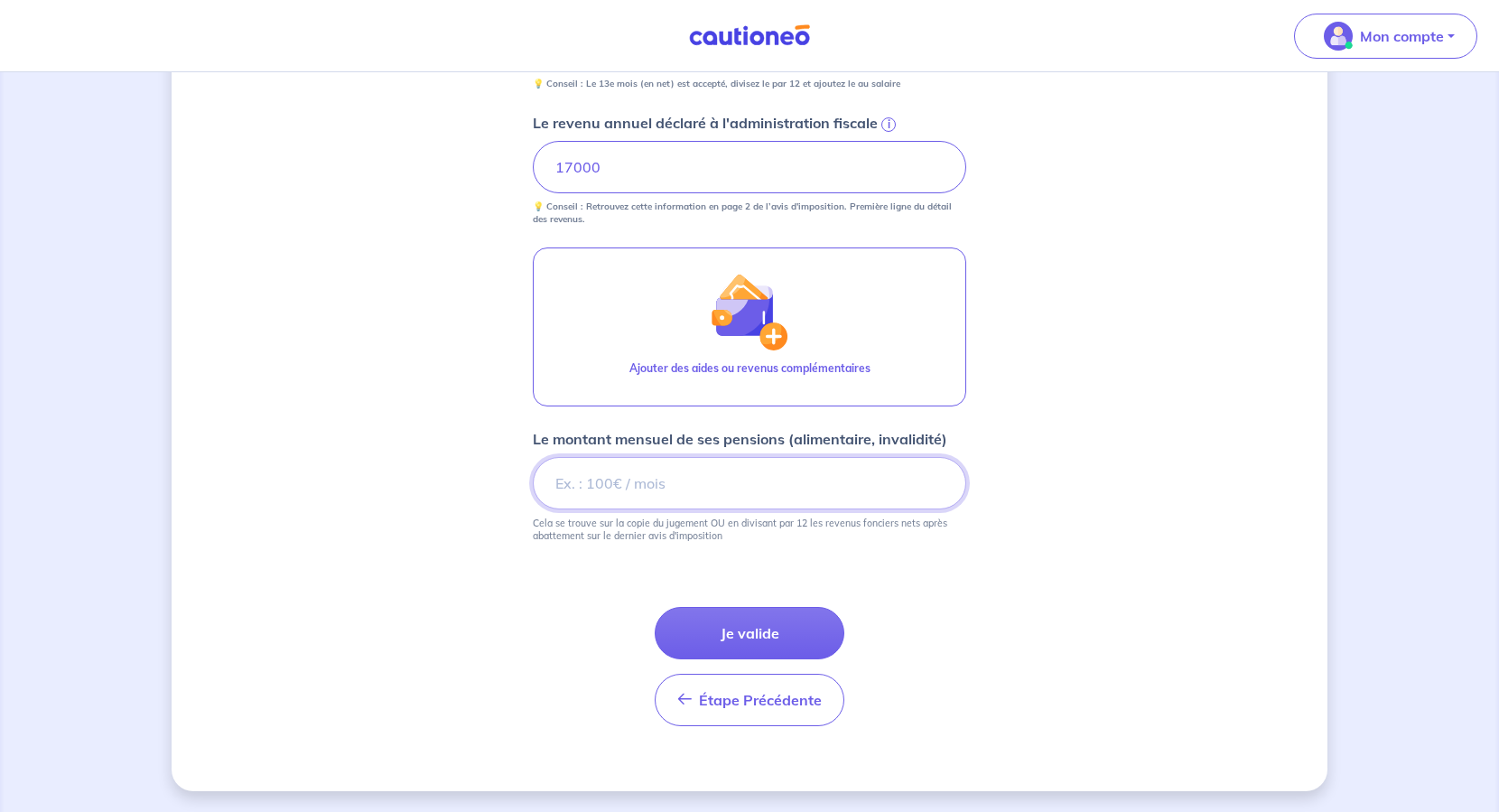
scroll to position [828, 0]
click at [596, 481] on input "Le montant mensuel de ses pensions (alimentaire, invalidité)" at bounding box center [750, 482] width 434 height 53
type input "107"
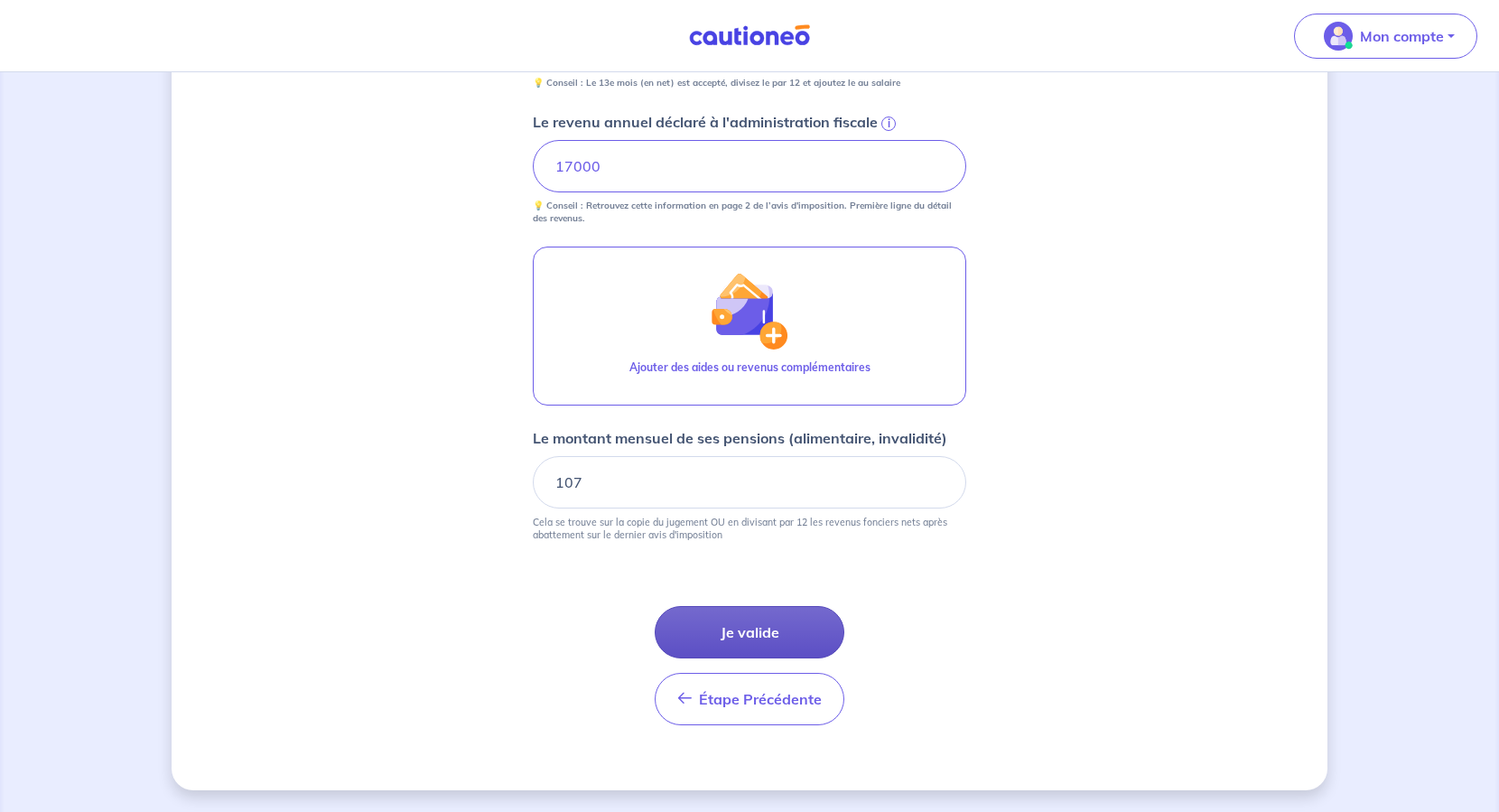
click at [727, 643] on button "Je valide" at bounding box center [750, 632] width 190 height 53
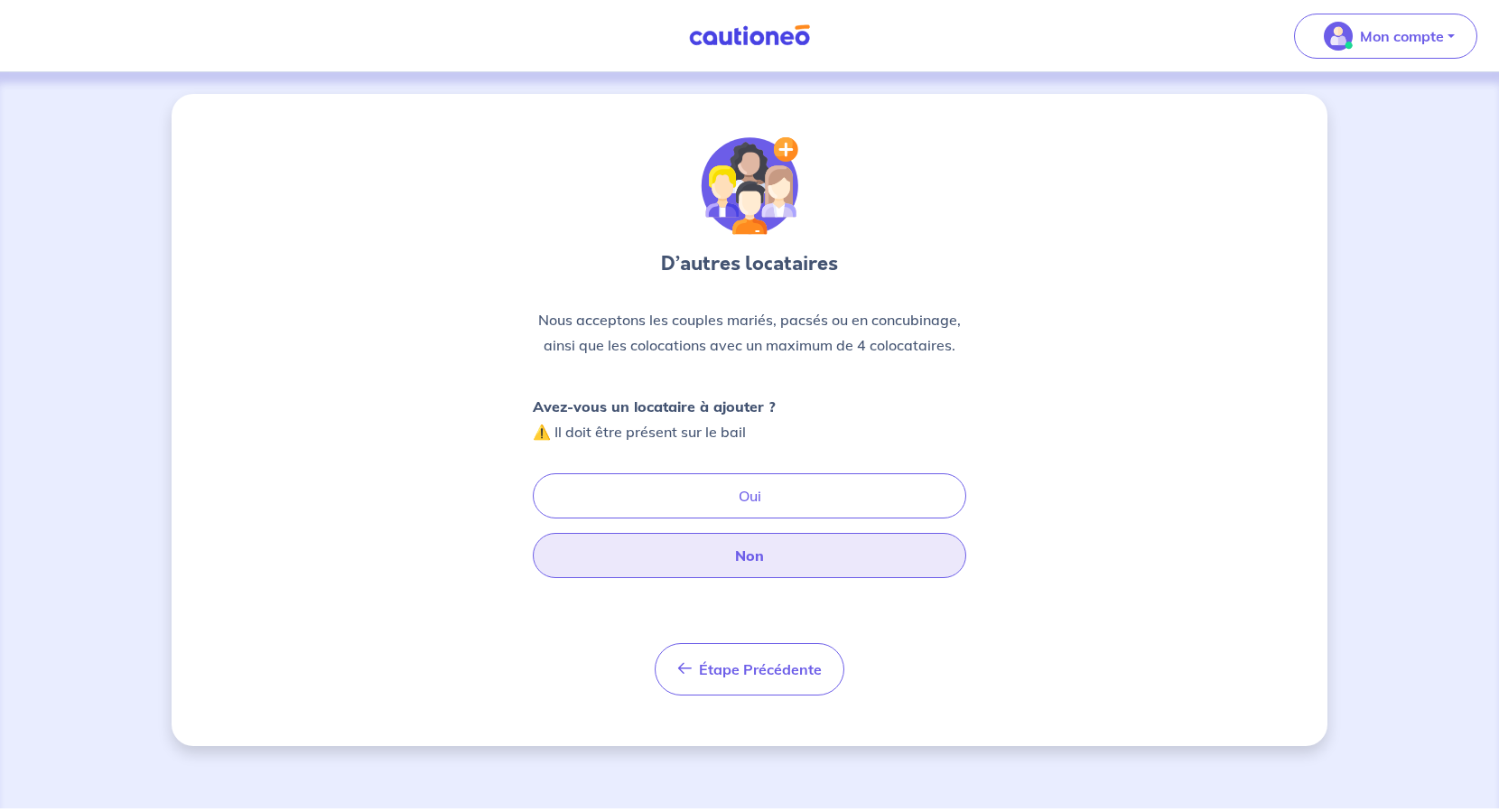
click at [720, 551] on button "Non" at bounding box center [750, 554] width 434 height 45
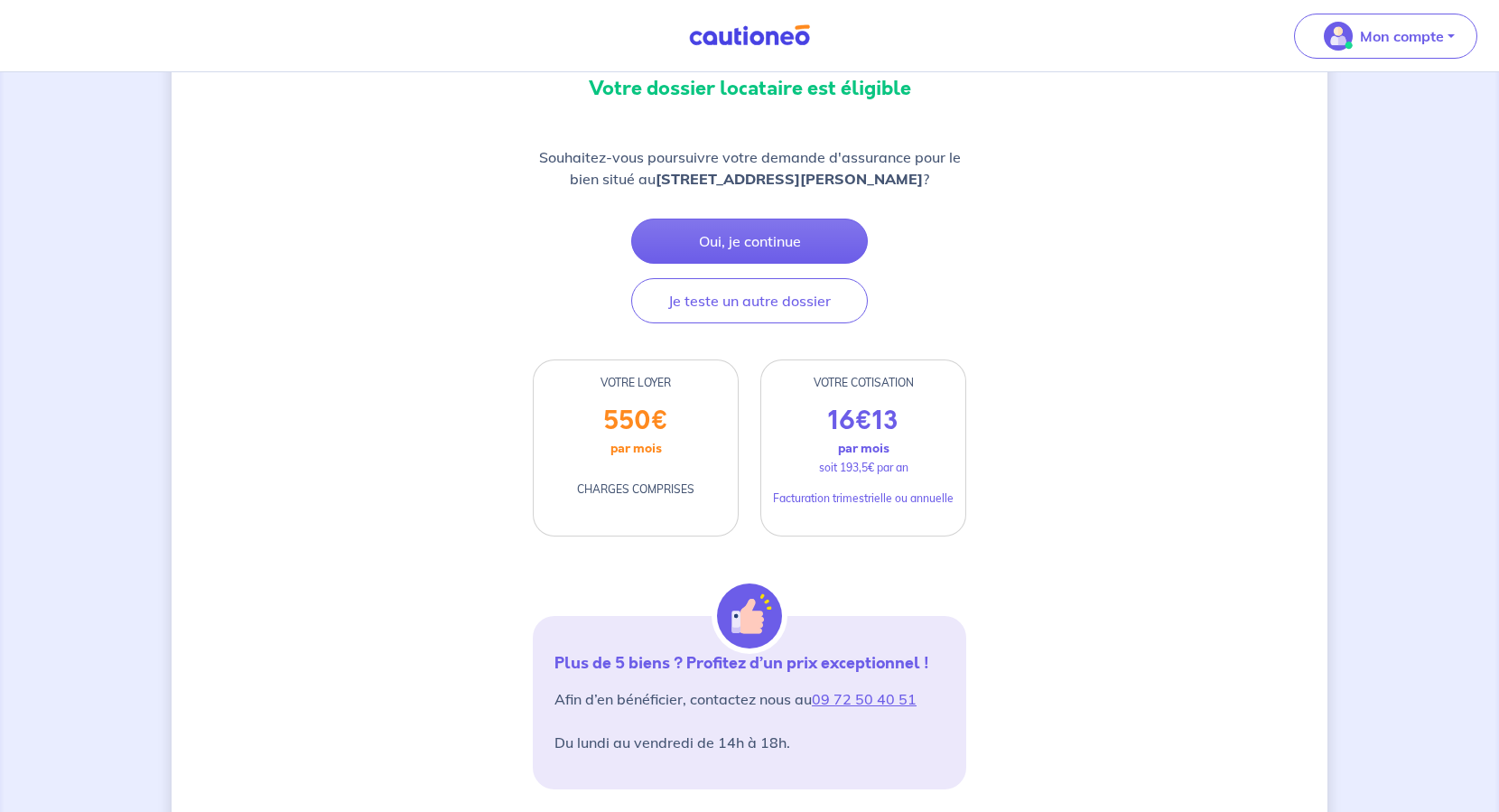
scroll to position [58, 0]
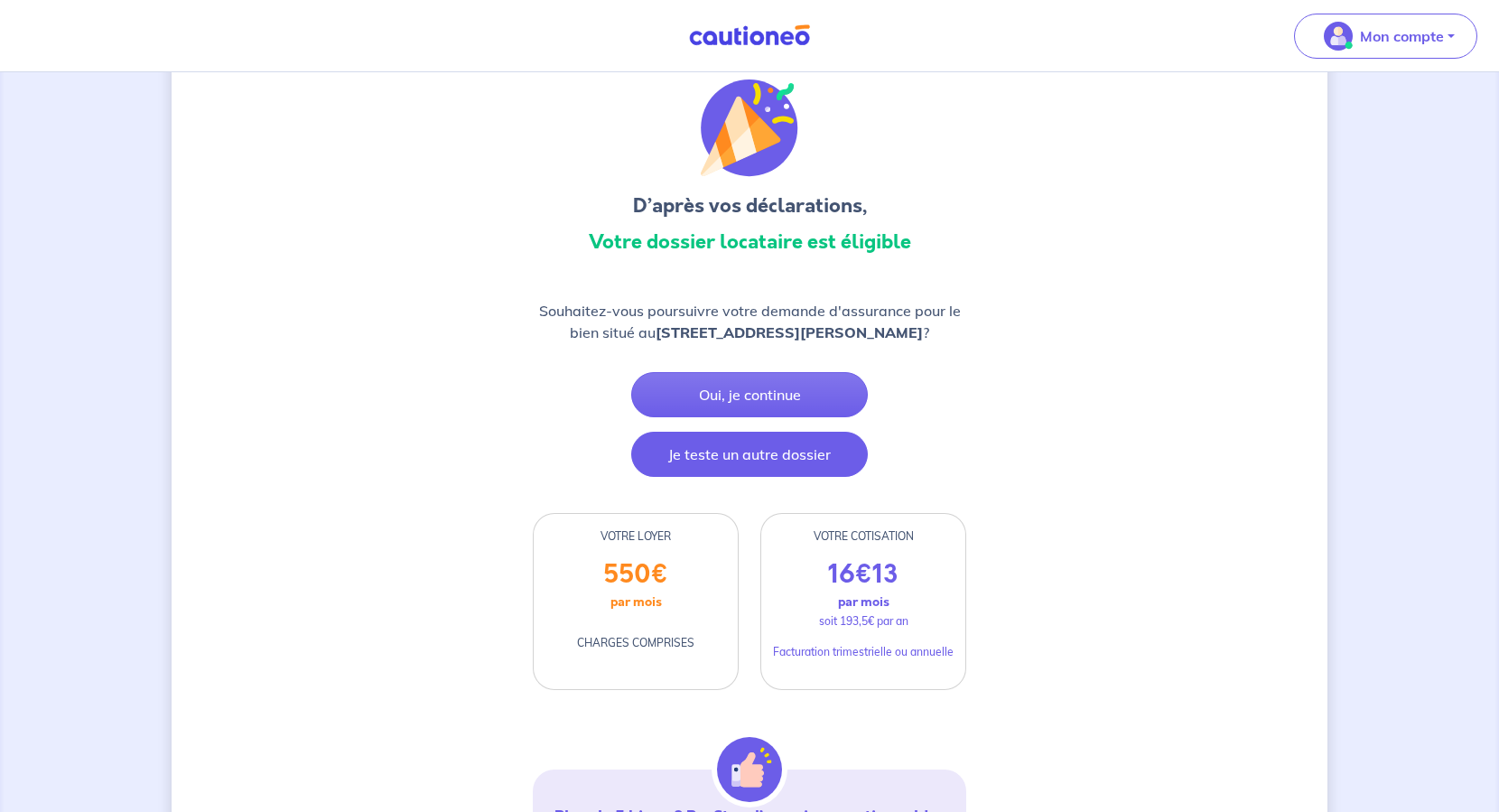
click at [730, 477] on button "Je teste un autre dossier" at bounding box center [750, 454] width 237 height 45
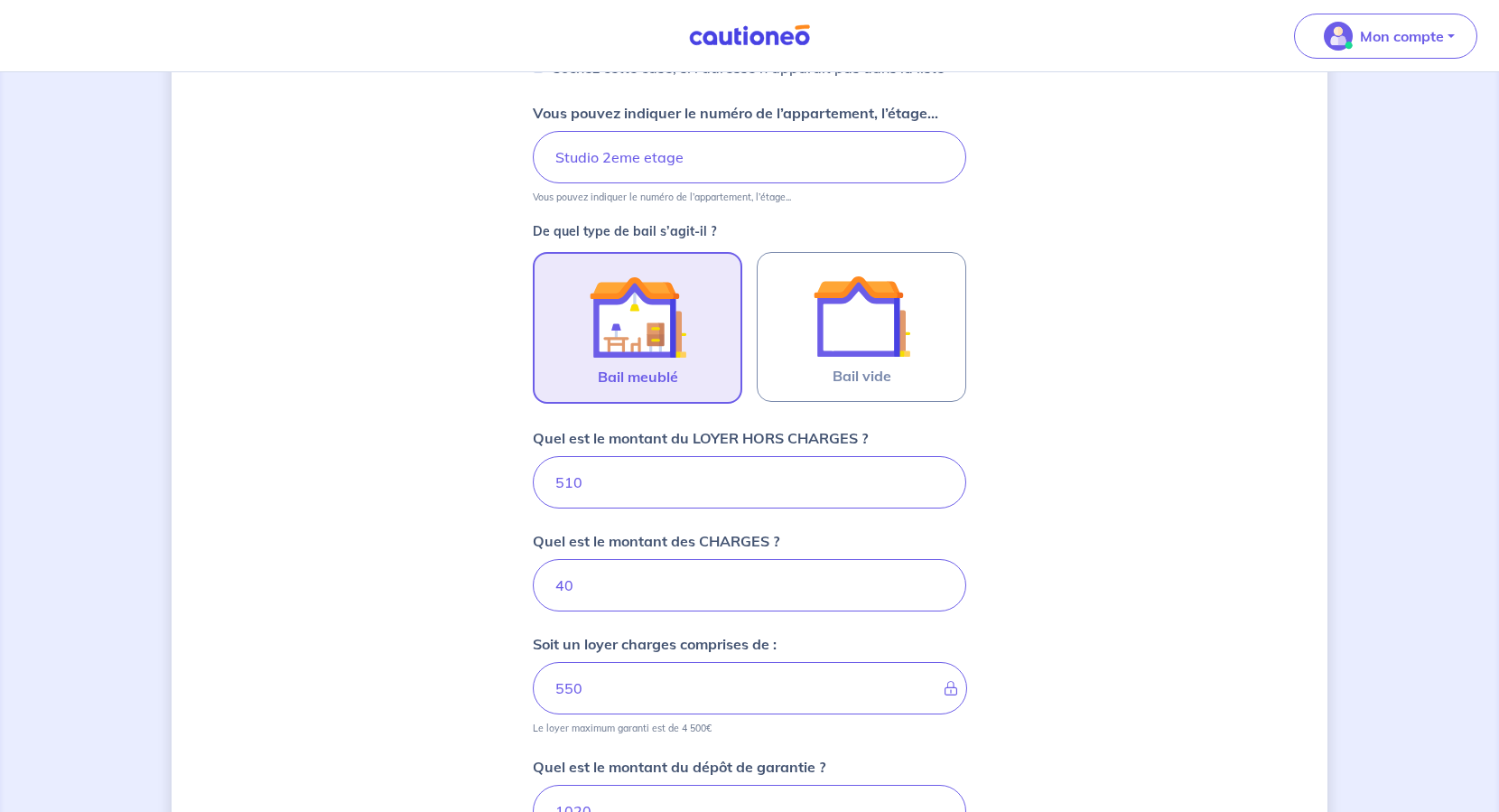
scroll to position [334, 0]
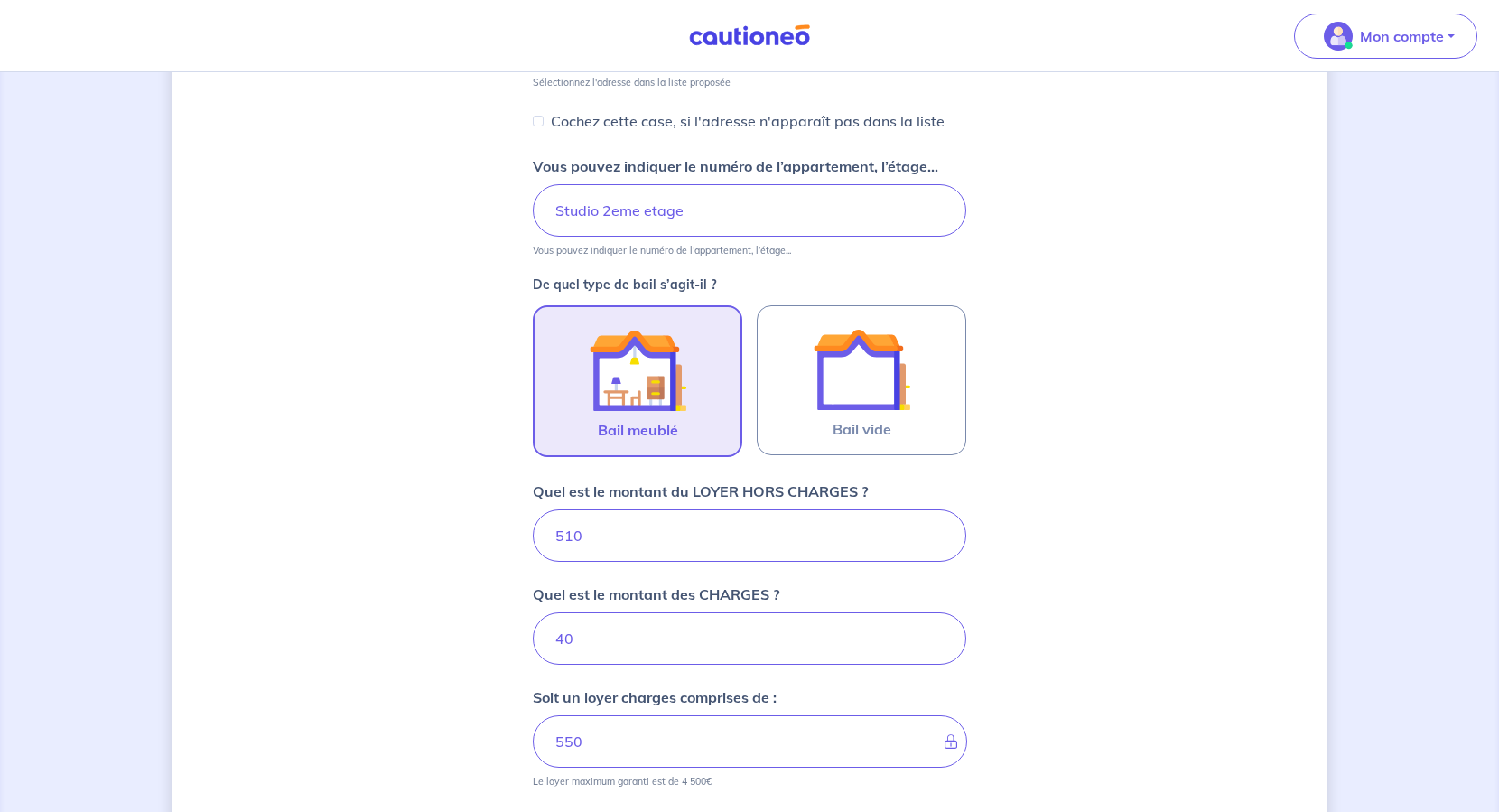
click at [589, 541] on input "510" at bounding box center [750, 535] width 434 height 53
type input "52"
type input "91"
type input "520"
type input "560"
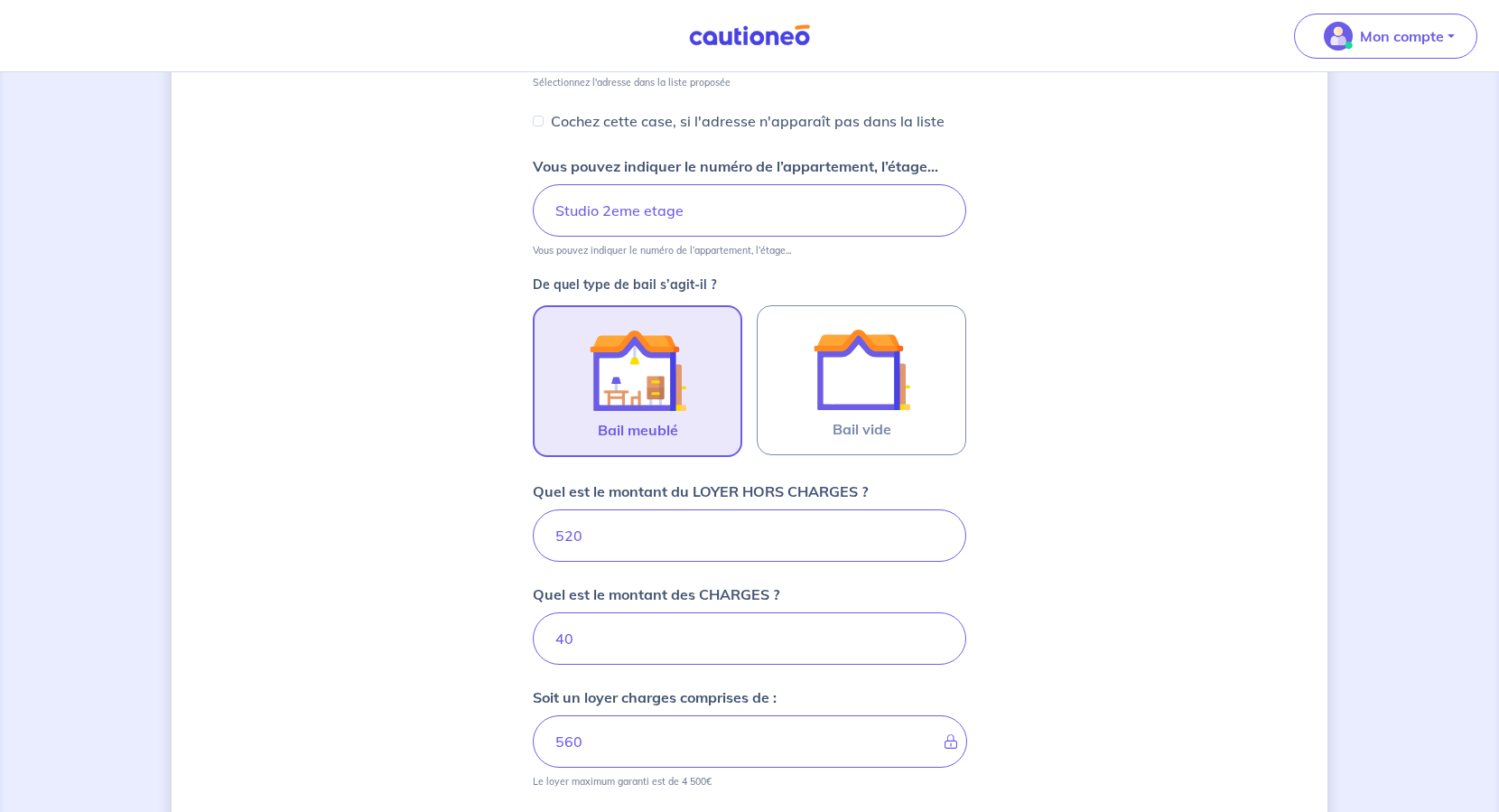
type input "520"
click at [592, 633] on input "40" at bounding box center [750, 638] width 434 height 53
type input "560"
type input "1080"
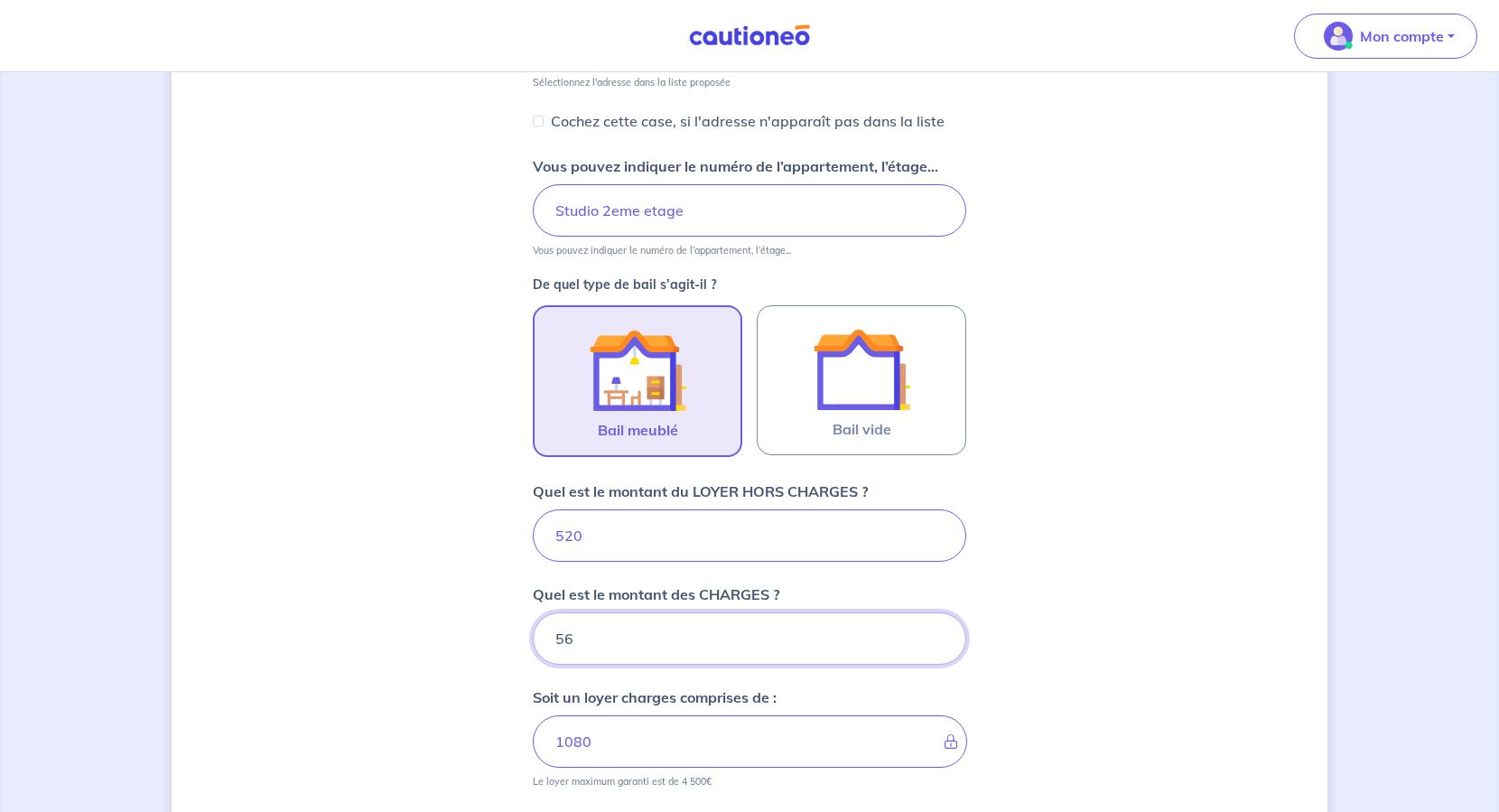
type input "5"
type input "520"
type input "40"
type input "560"
click at [405, 673] on div "Dites-nous en plus sur votre bien Où se situe votre bien en location ? 369 Rue …" at bounding box center [750, 529] width 1157 height 1538
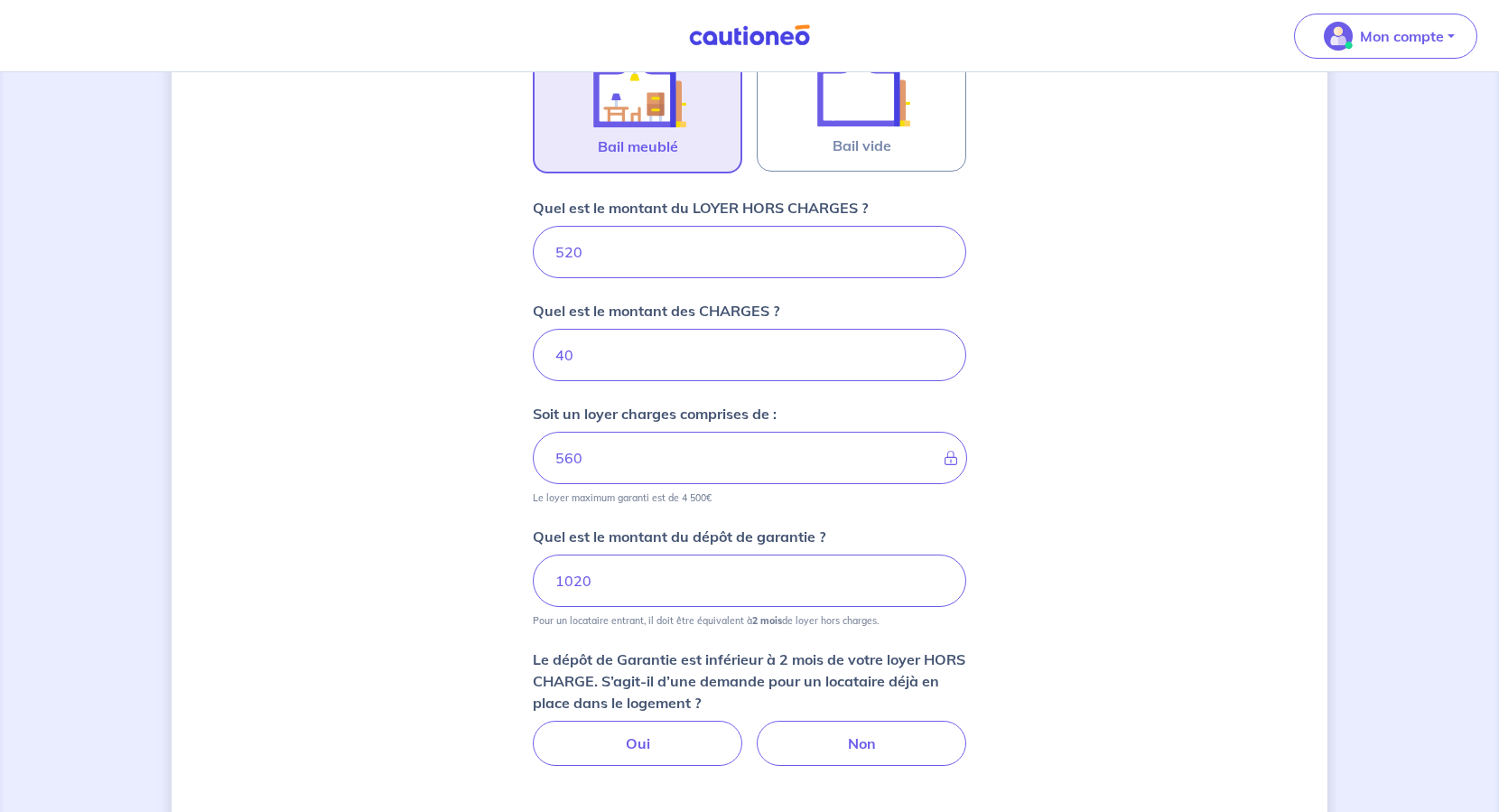
scroll to position [724, 0]
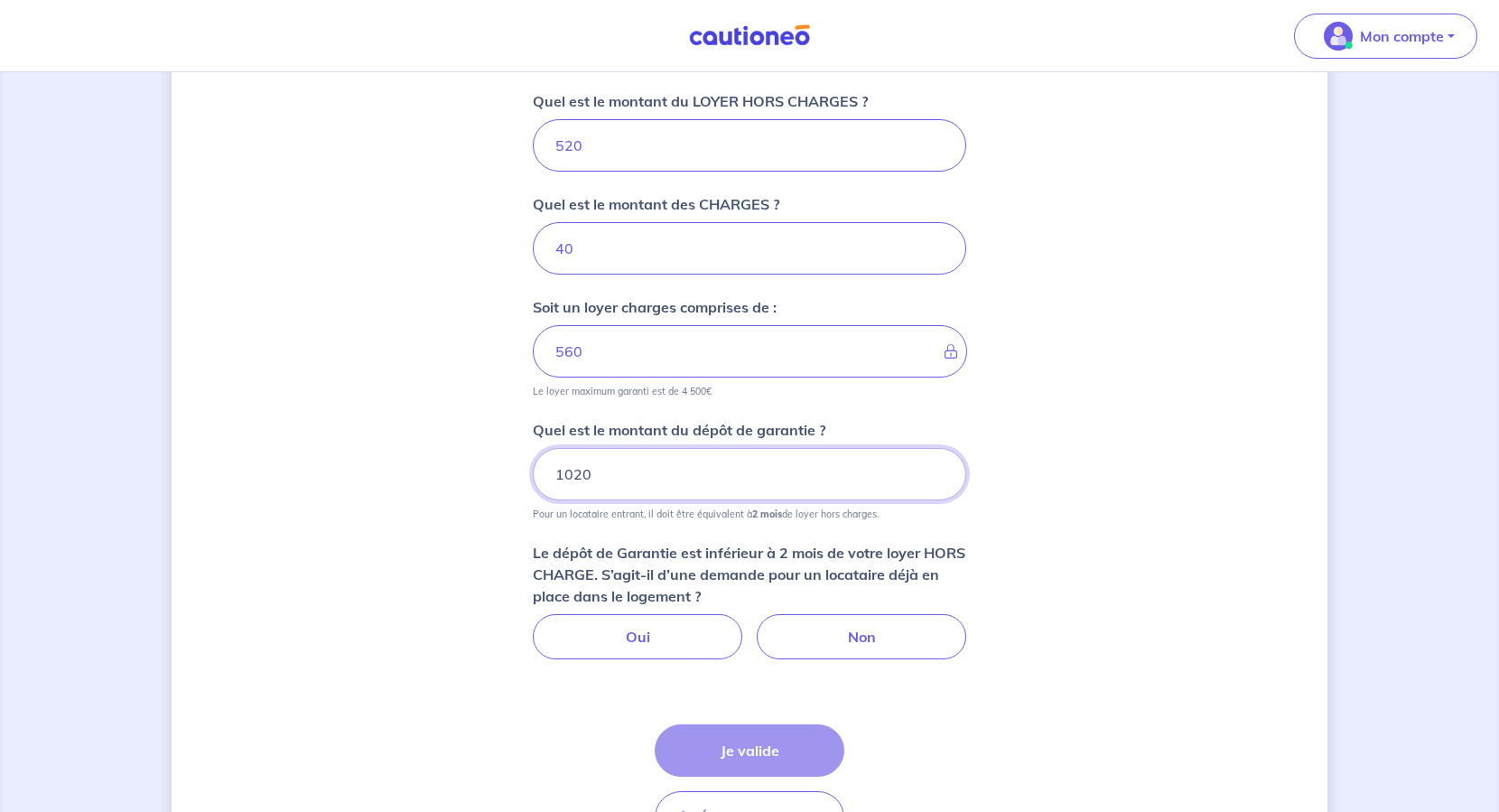
click at [600, 482] on input "1020" at bounding box center [750, 474] width 434 height 53
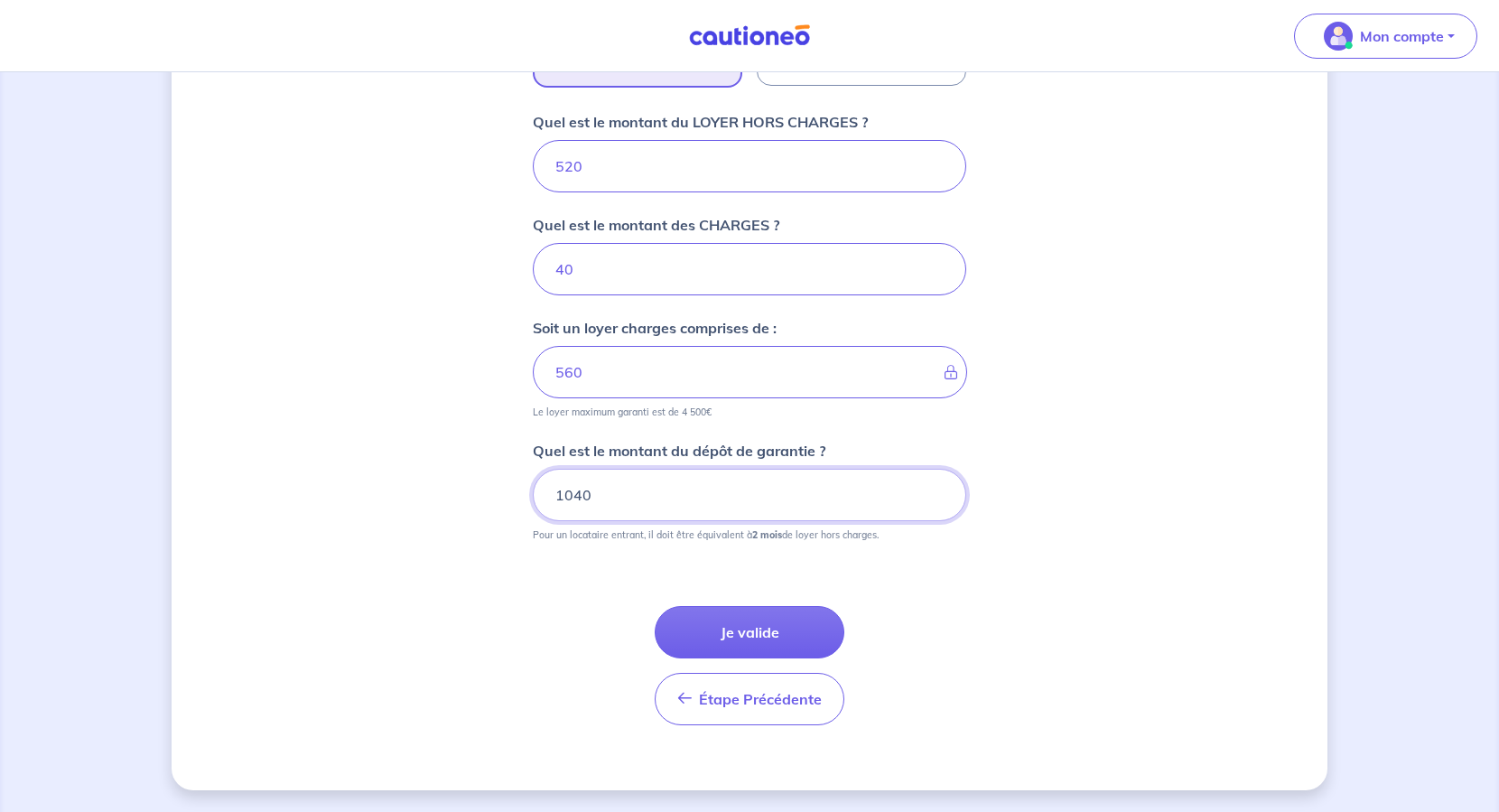
scroll to position [704, 0]
type input "1040"
click at [430, 394] on div "Dites-nous en plus sur votre bien Où se situe votre bien en location ? 369 Rue …" at bounding box center [750, 90] width 1157 height 1400
click at [579, 269] on input "40" at bounding box center [750, 269] width 434 height 53
type input "4"
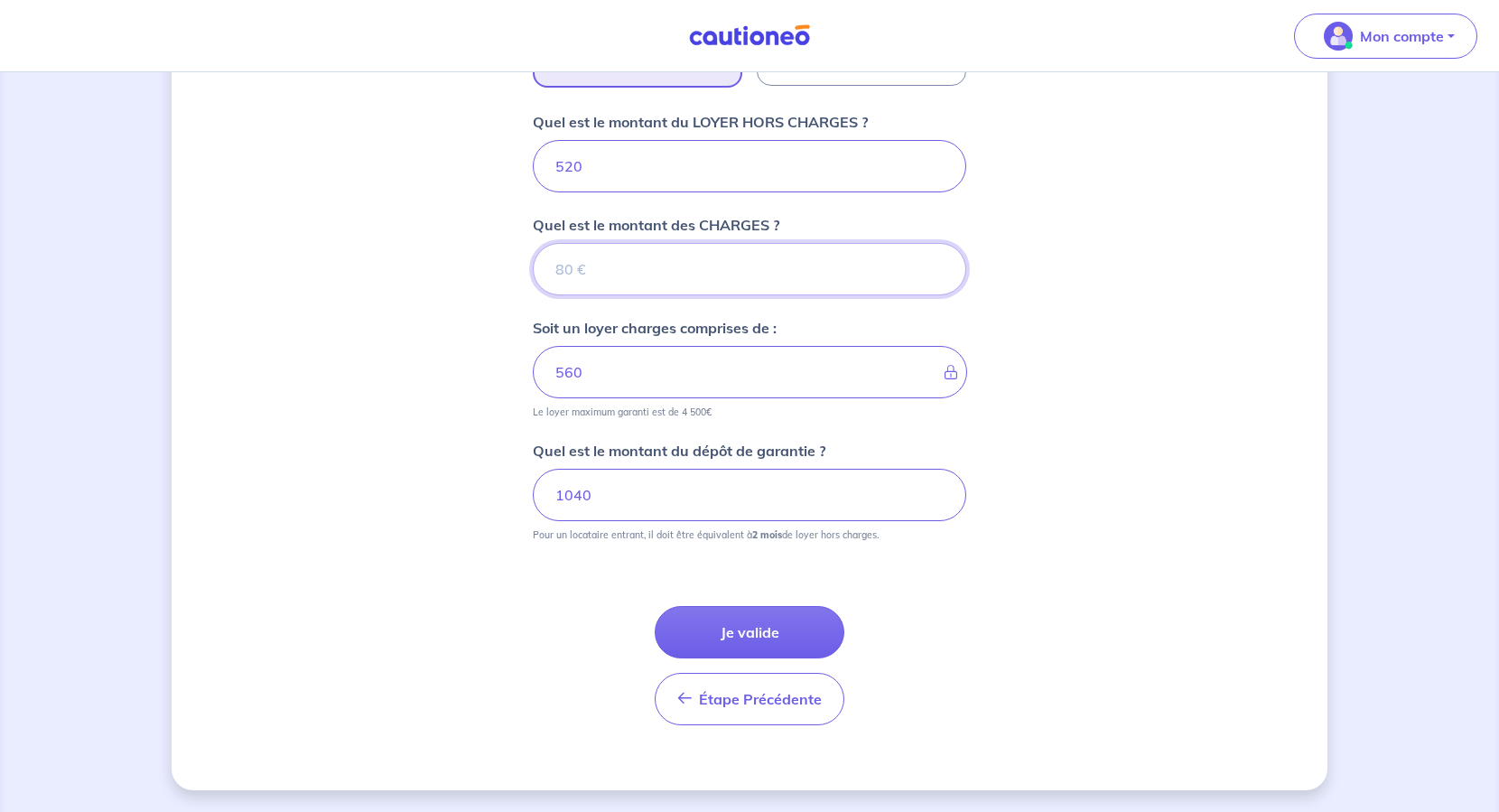
type input "3"
type input "520"
type input "30"
type input "550"
type input "30"
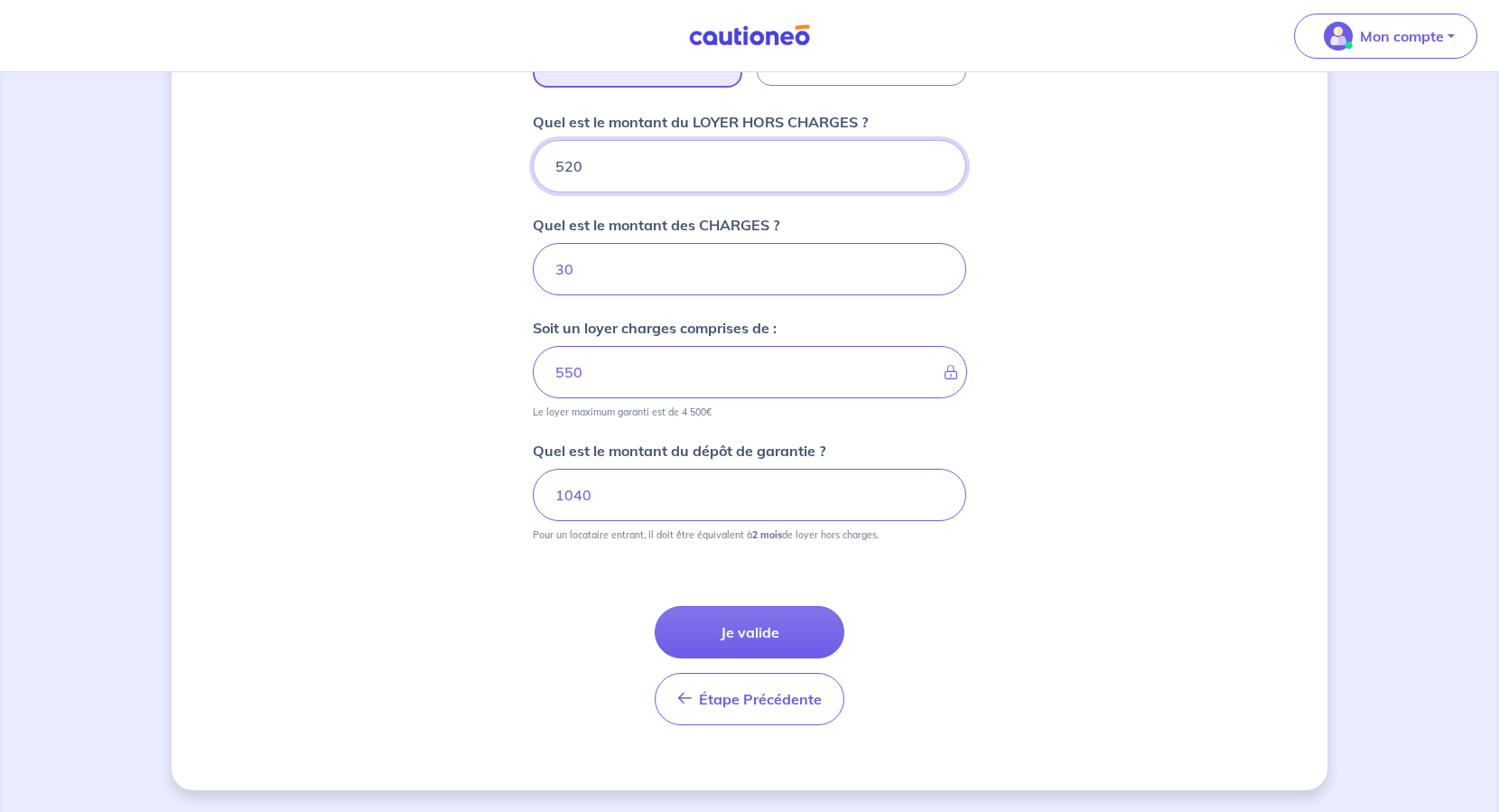
click at [589, 163] on input "520" at bounding box center [750, 166] width 434 height 53
type input "5"
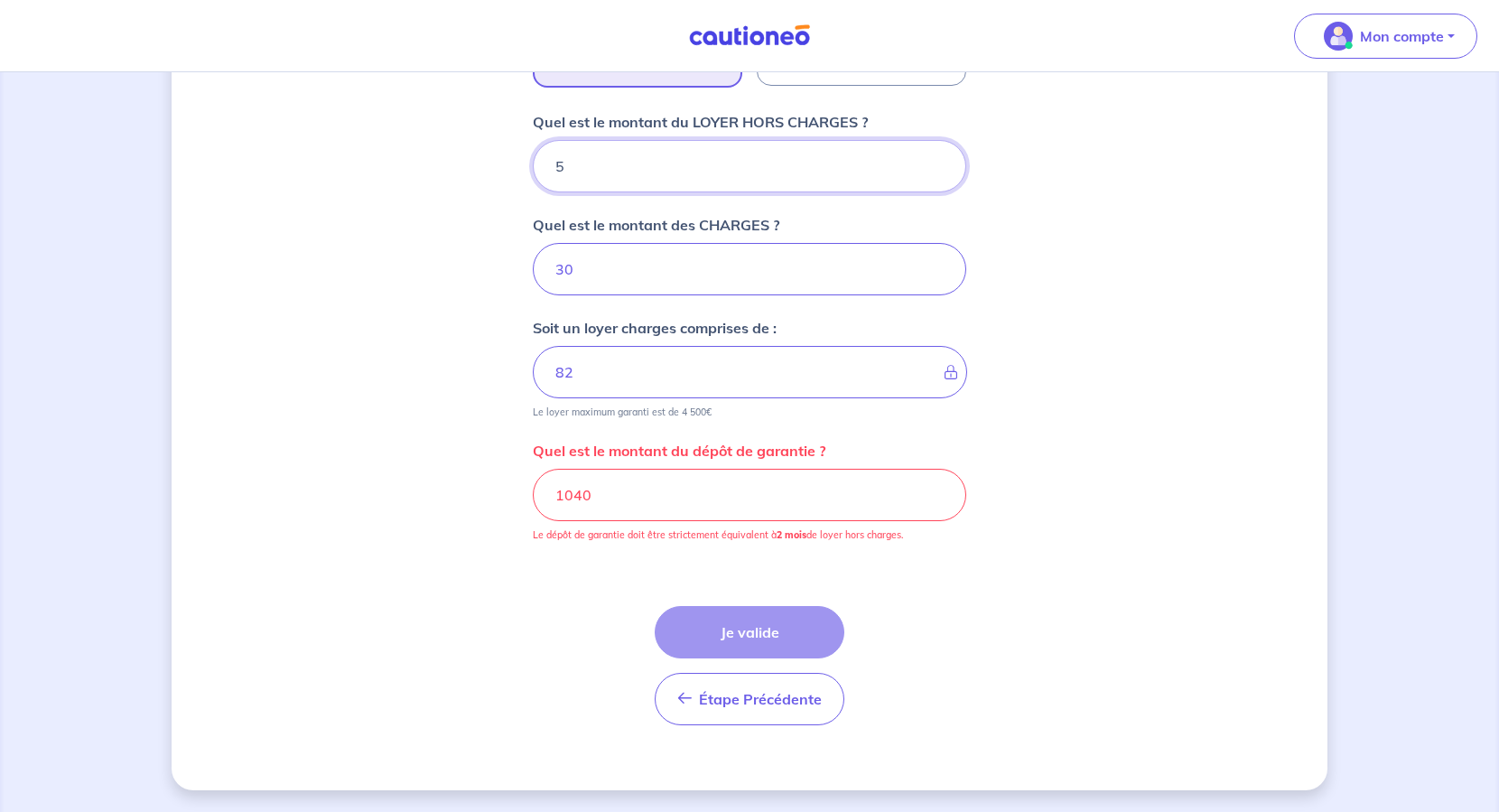
type input "35"
type input "530"
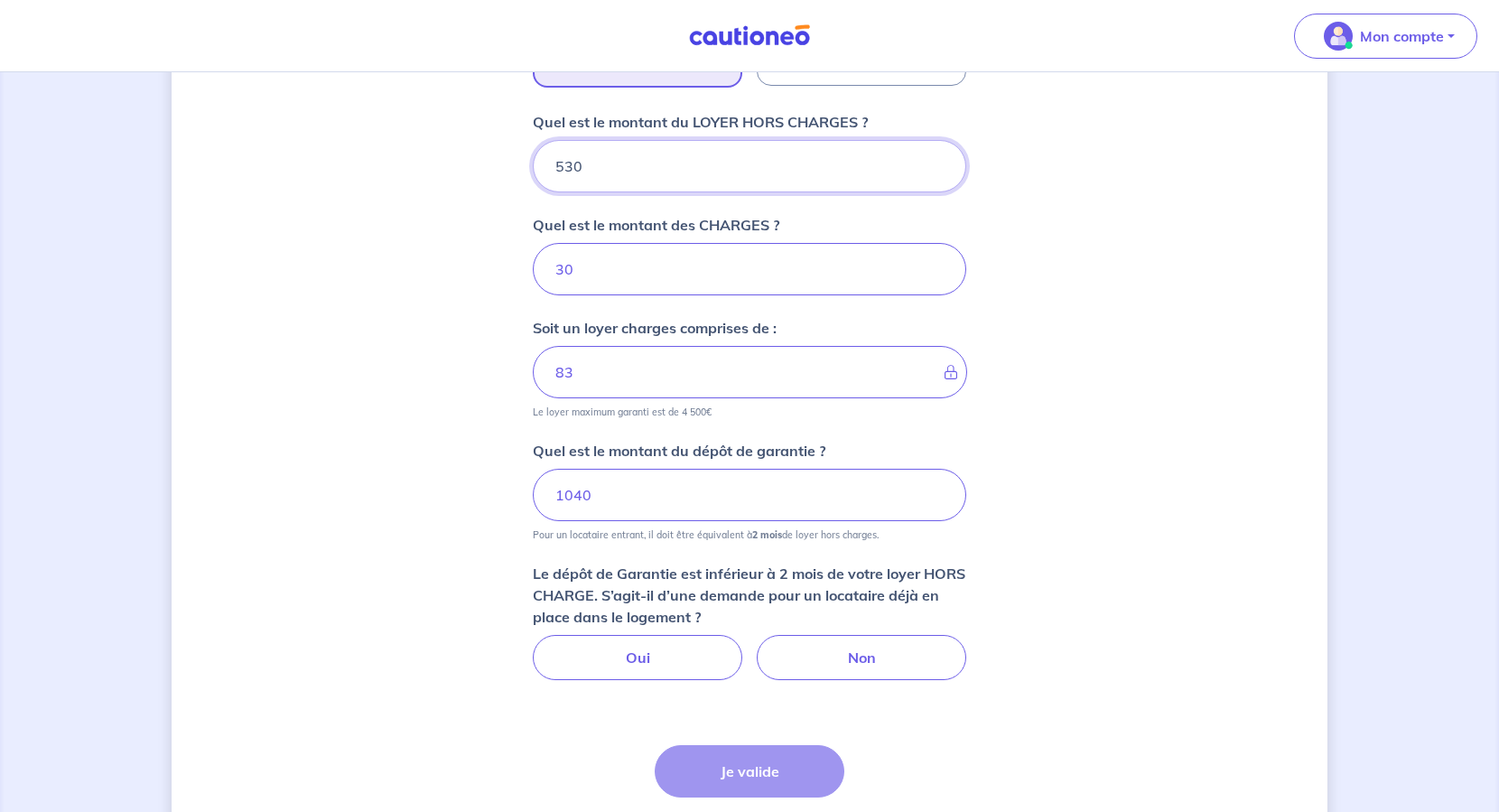
type input "560"
type input "530"
click at [591, 492] on input "1040" at bounding box center [750, 495] width 434 height 53
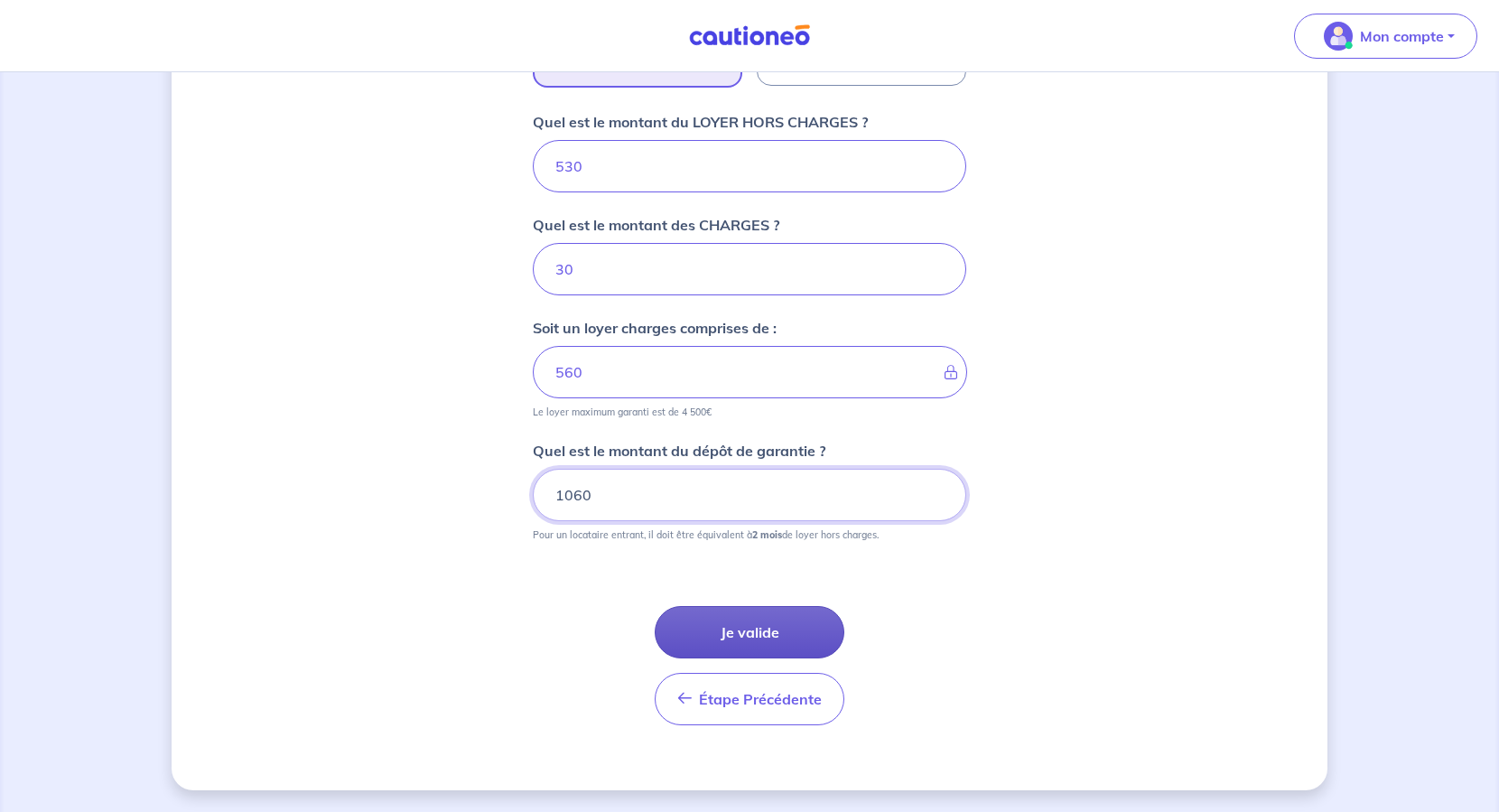
type input "1060"
click at [749, 633] on button "Je valide" at bounding box center [750, 632] width 190 height 53
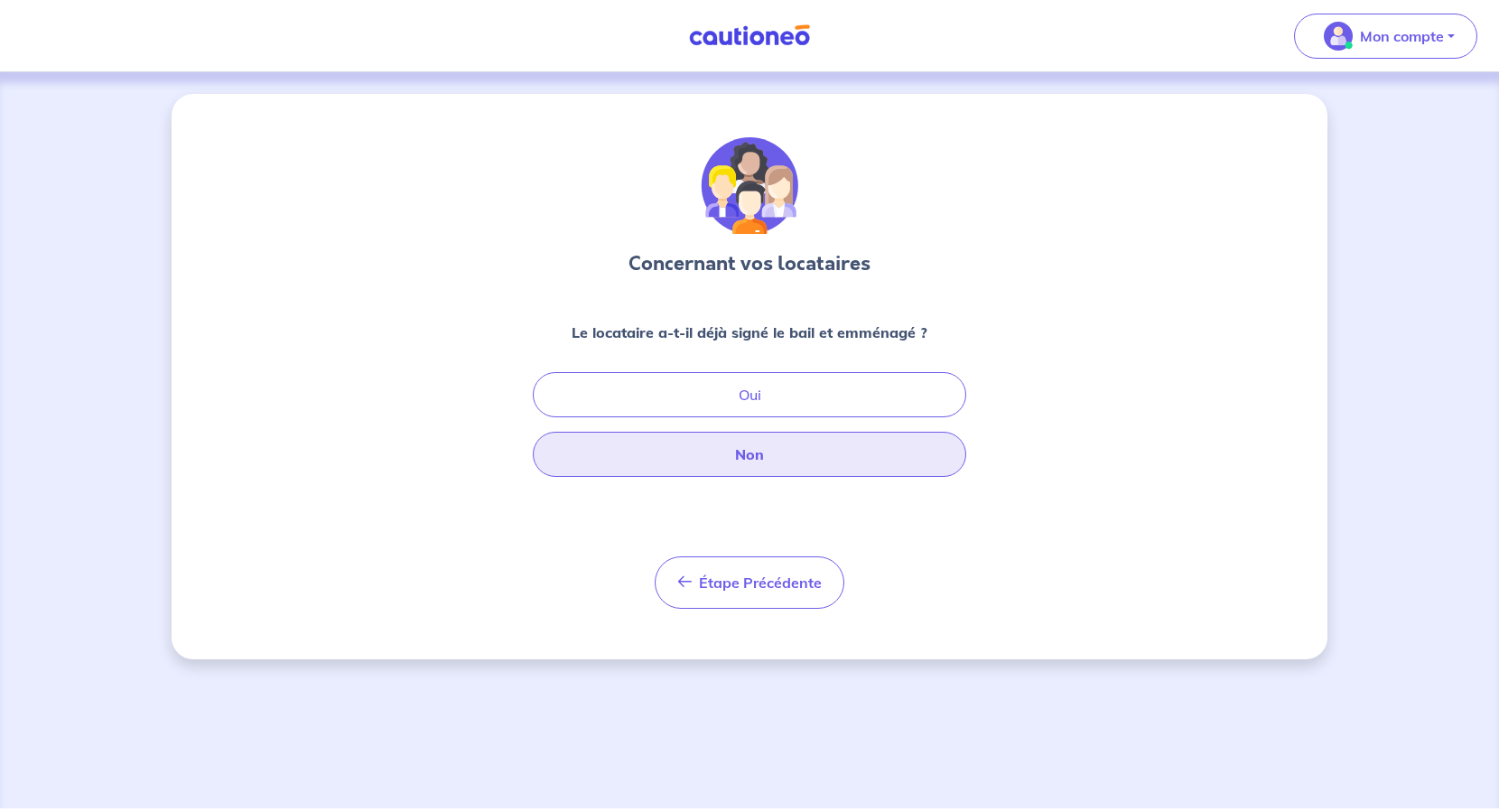
click at [737, 454] on button "Non" at bounding box center [750, 454] width 434 height 45
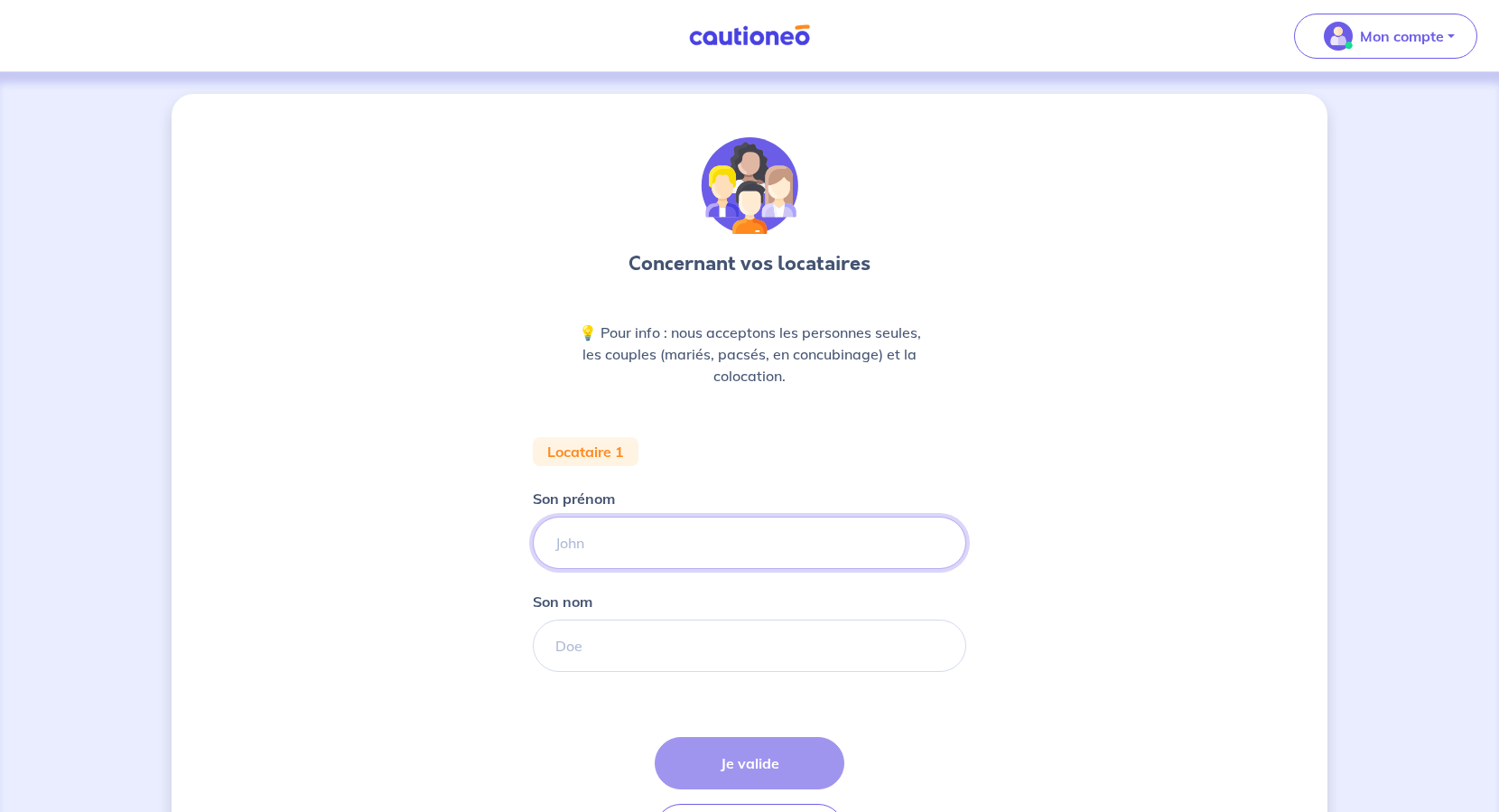
click at [649, 545] on input "Son prénom" at bounding box center [750, 542] width 434 height 53
type input "Jean Michel"
click at [642, 649] on input "Son nom" at bounding box center [750, 646] width 434 height 53
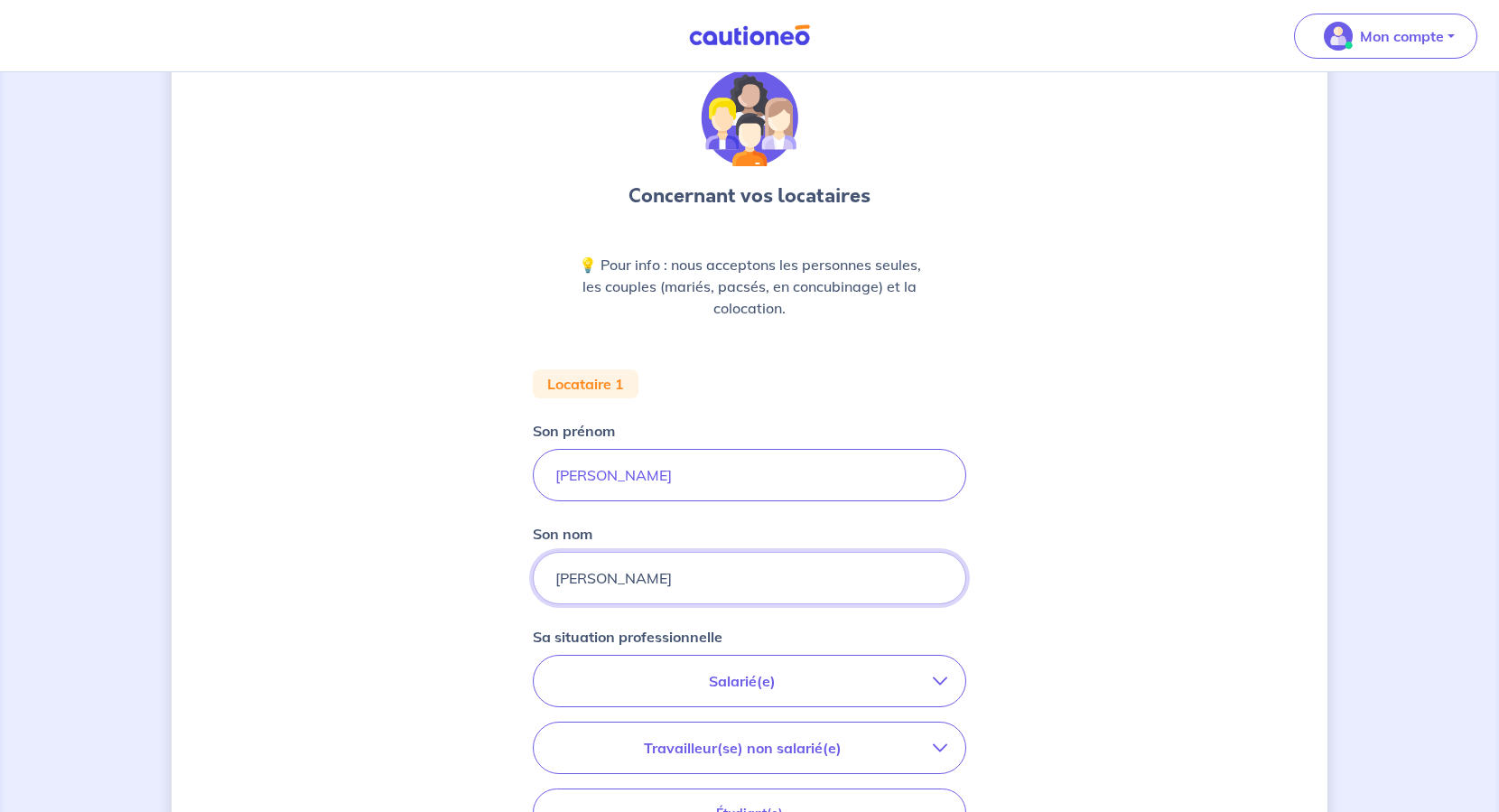
scroll to position [346, 0]
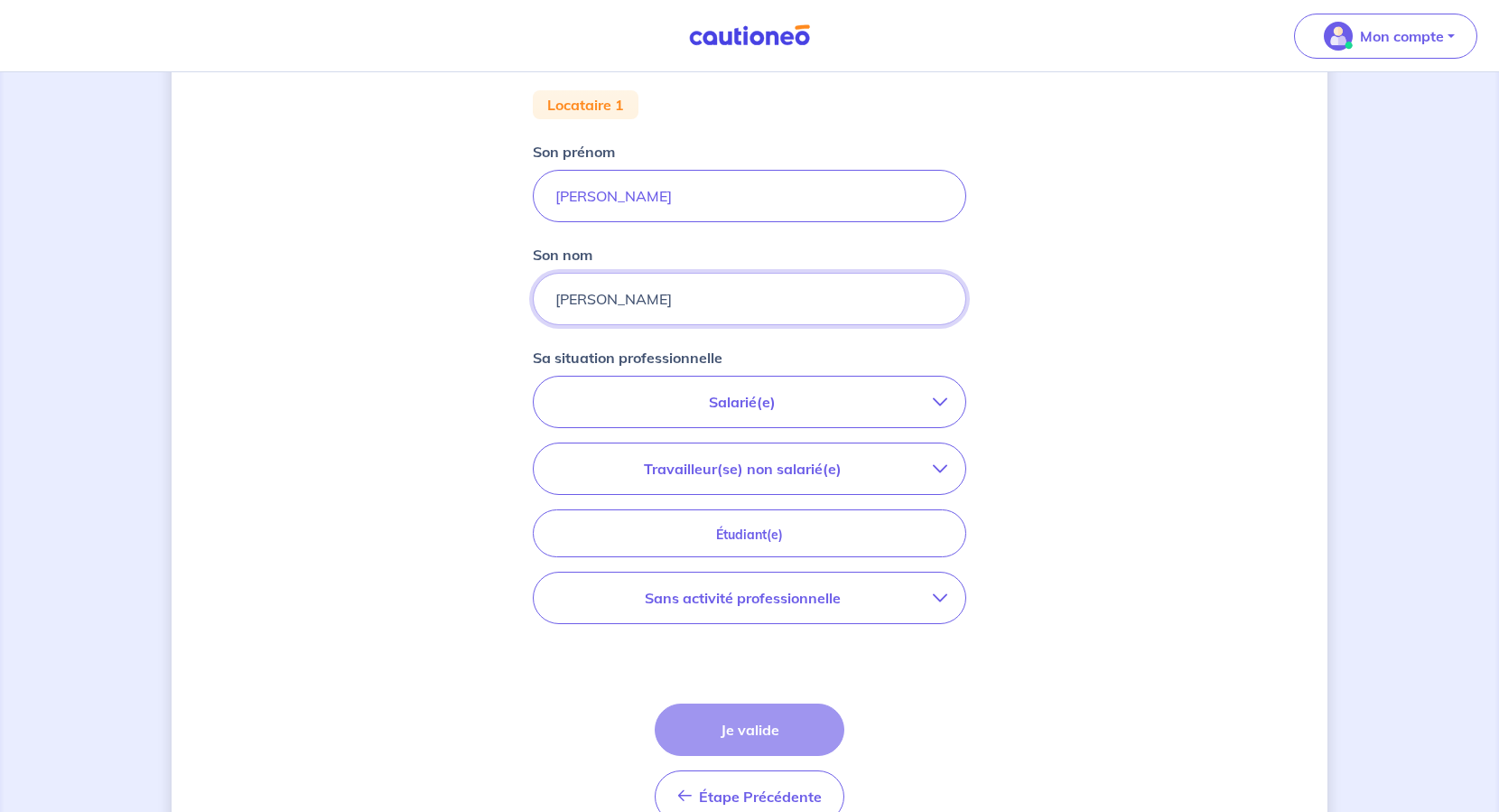
type input "Leroy"
click at [734, 413] on button "Salarié(e)" at bounding box center [750, 401] width 432 height 51
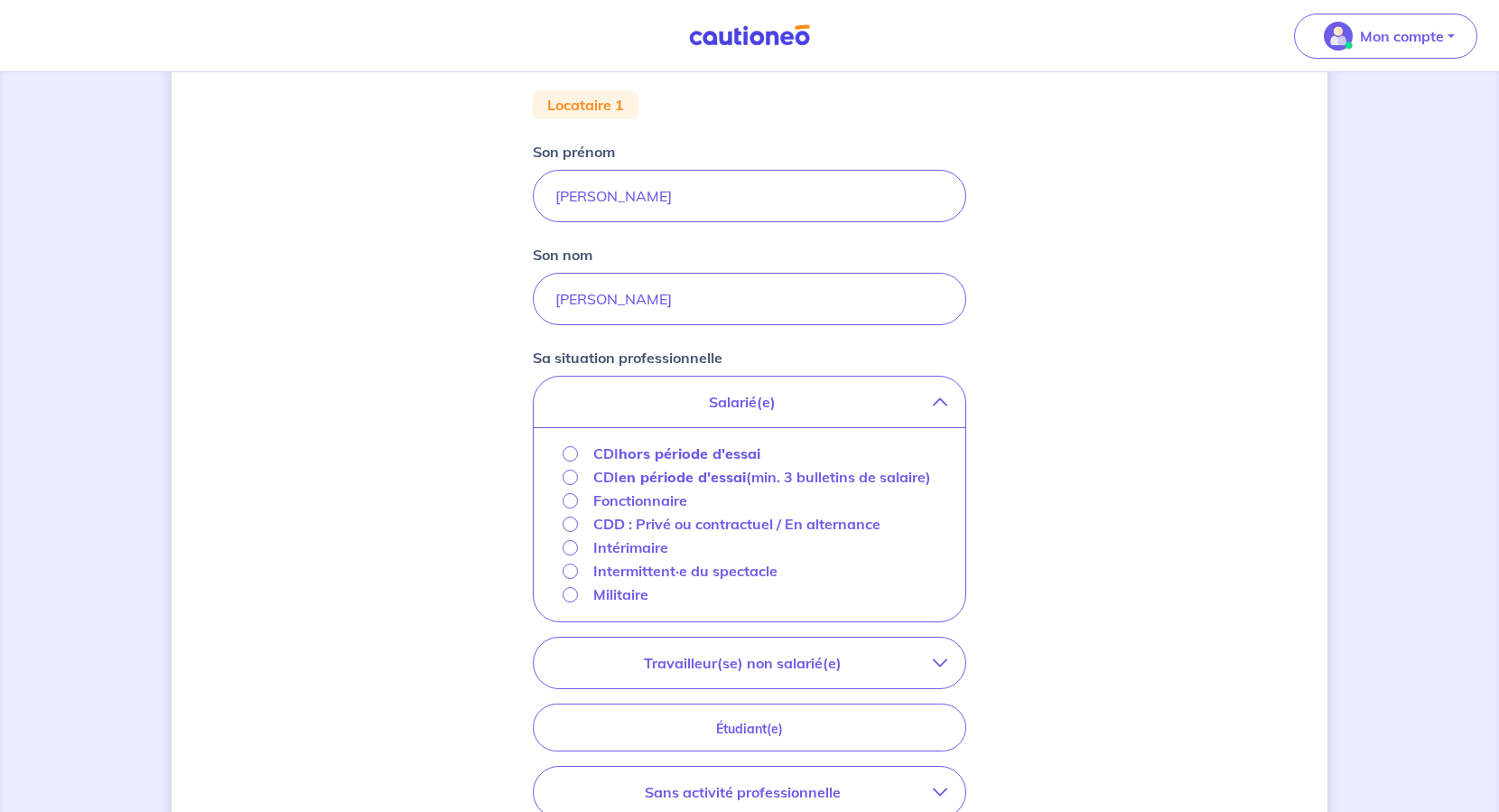
click at [695, 458] on strong "hors période d'essai" at bounding box center [690, 453] width 141 height 18
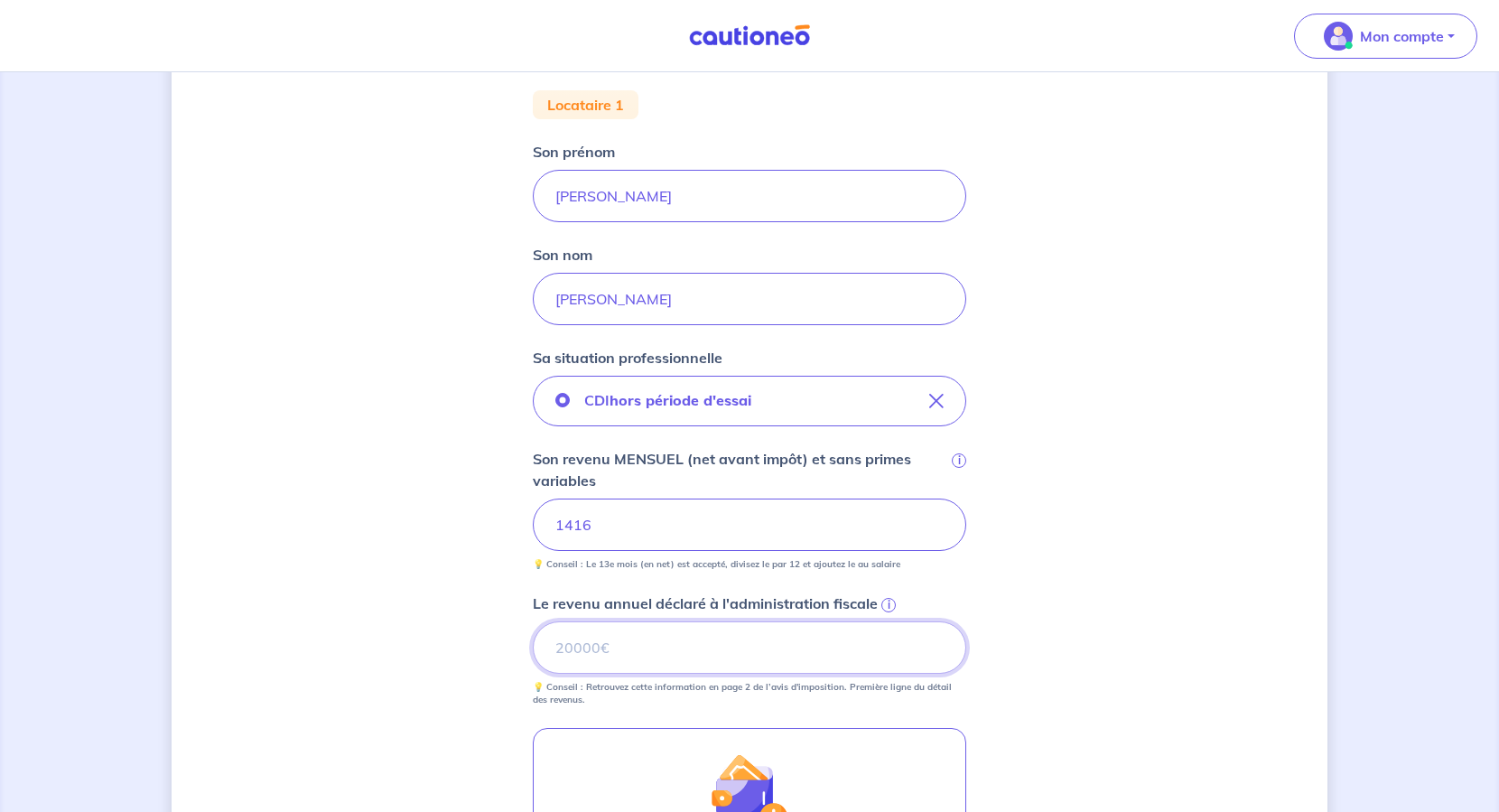
click at [636, 636] on input "Le revenu annuel déclaré à l'administration fiscale i" at bounding box center [750, 647] width 434 height 53
drag, startPoint x: 727, startPoint y: 640, endPoint x: 549, endPoint y: 643, distance: 178.0
click at [549, 643] on input "17000" at bounding box center [750, 647] width 434 height 53
type input "16961"
click at [398, 585] on div "Concernant vos locataires 💡 Pour info : nous acceptons les personnes seules, le…" at bounding box center [750, 453] width 1157 height 1411
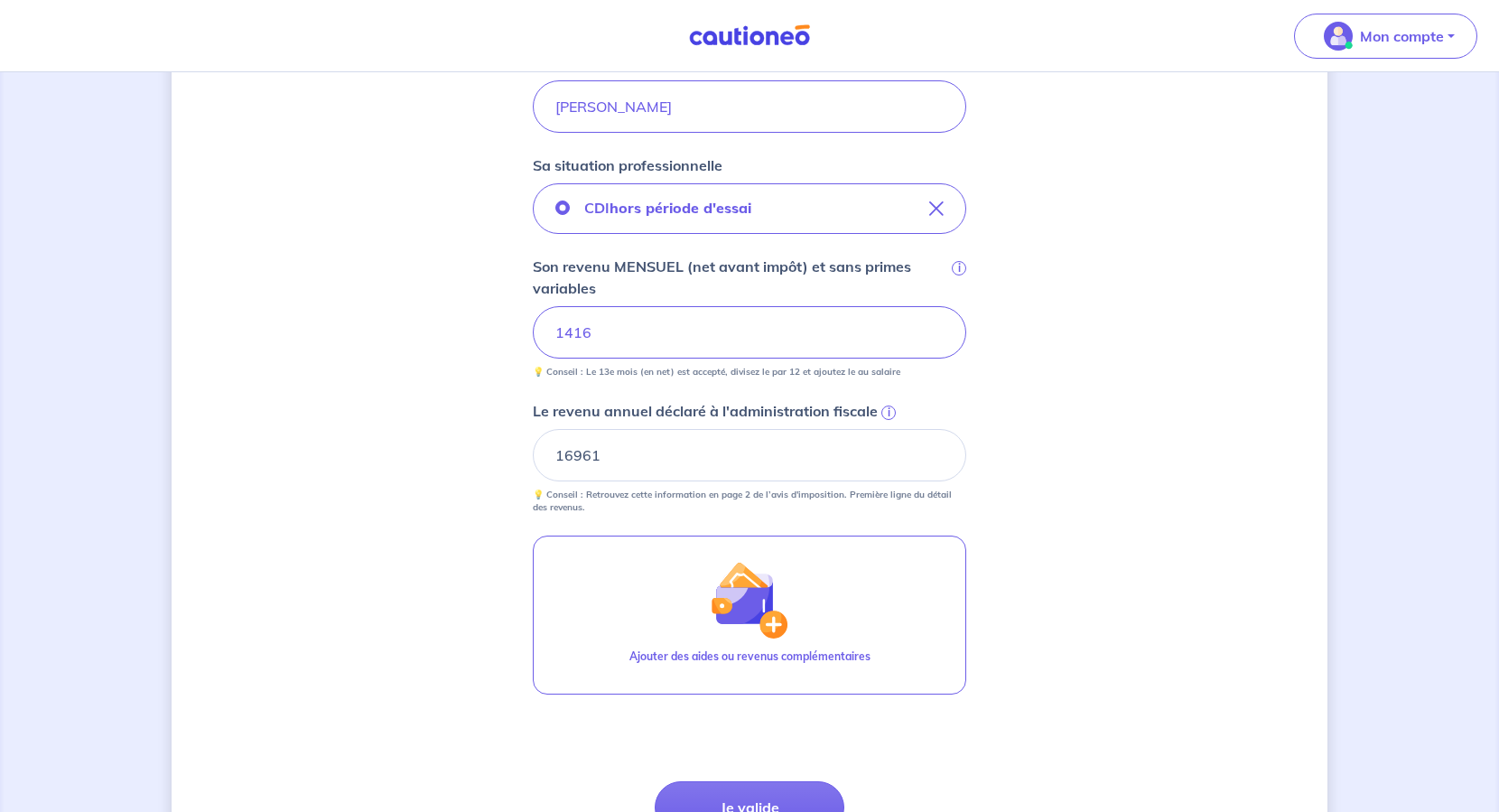
scroll to position [714, 0]
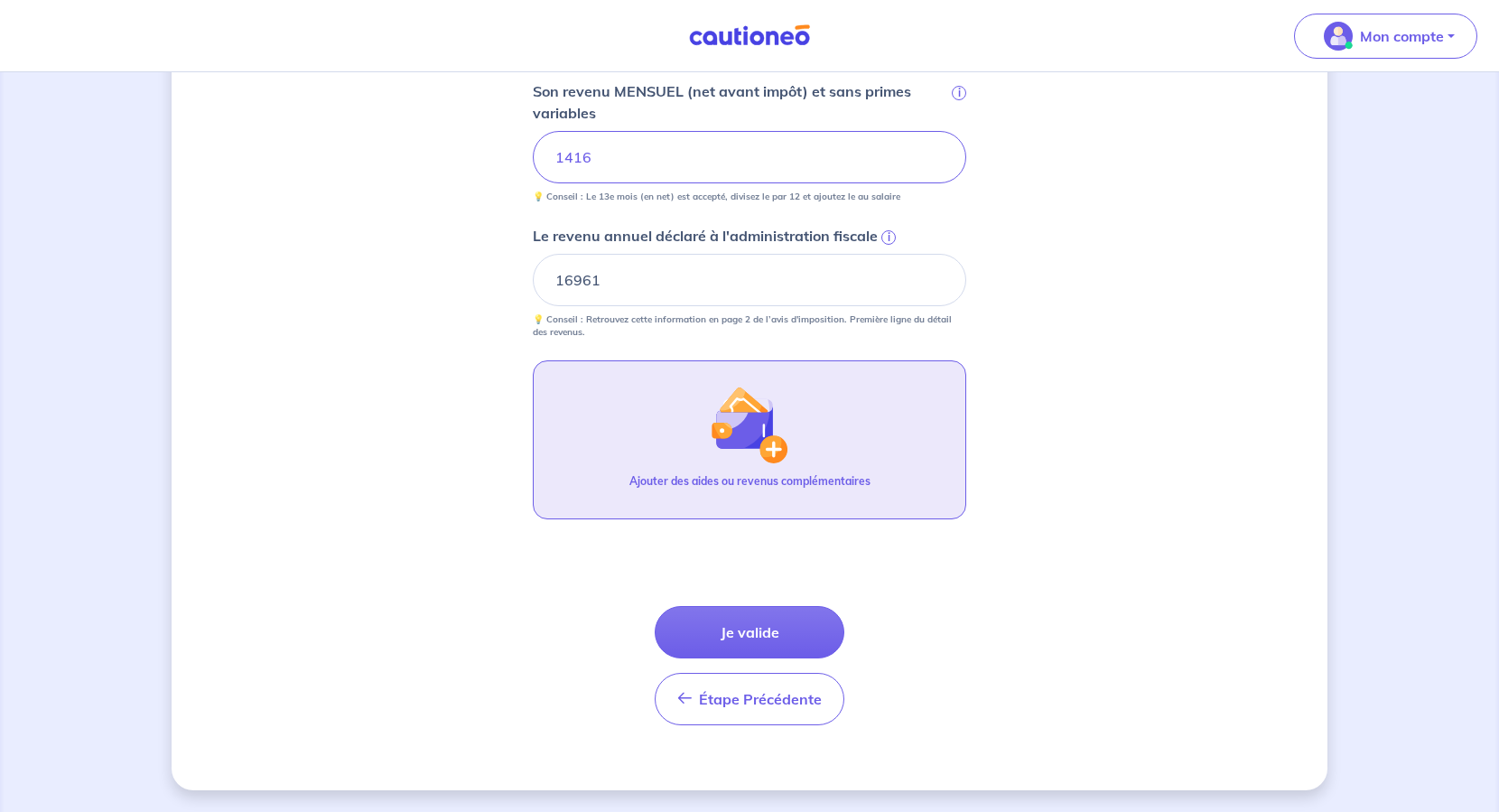
click at [728, 429] on img "button" at bounding box center [750, 425] width 78 height 78
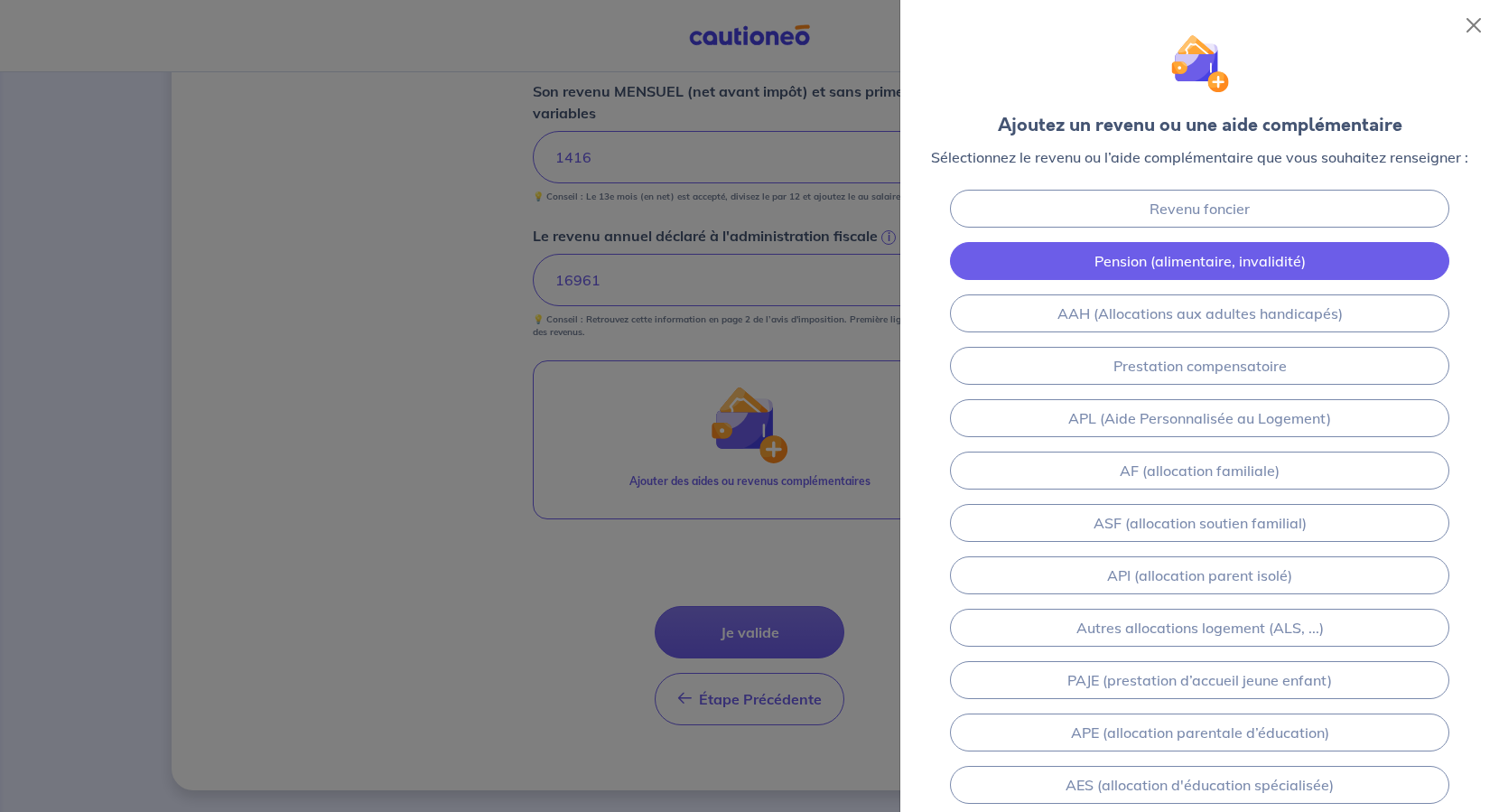
click at [1200, 265] on link "Pension (alimentaire, invalidité)" at bounding box center [1200, 261] width 500 height 38
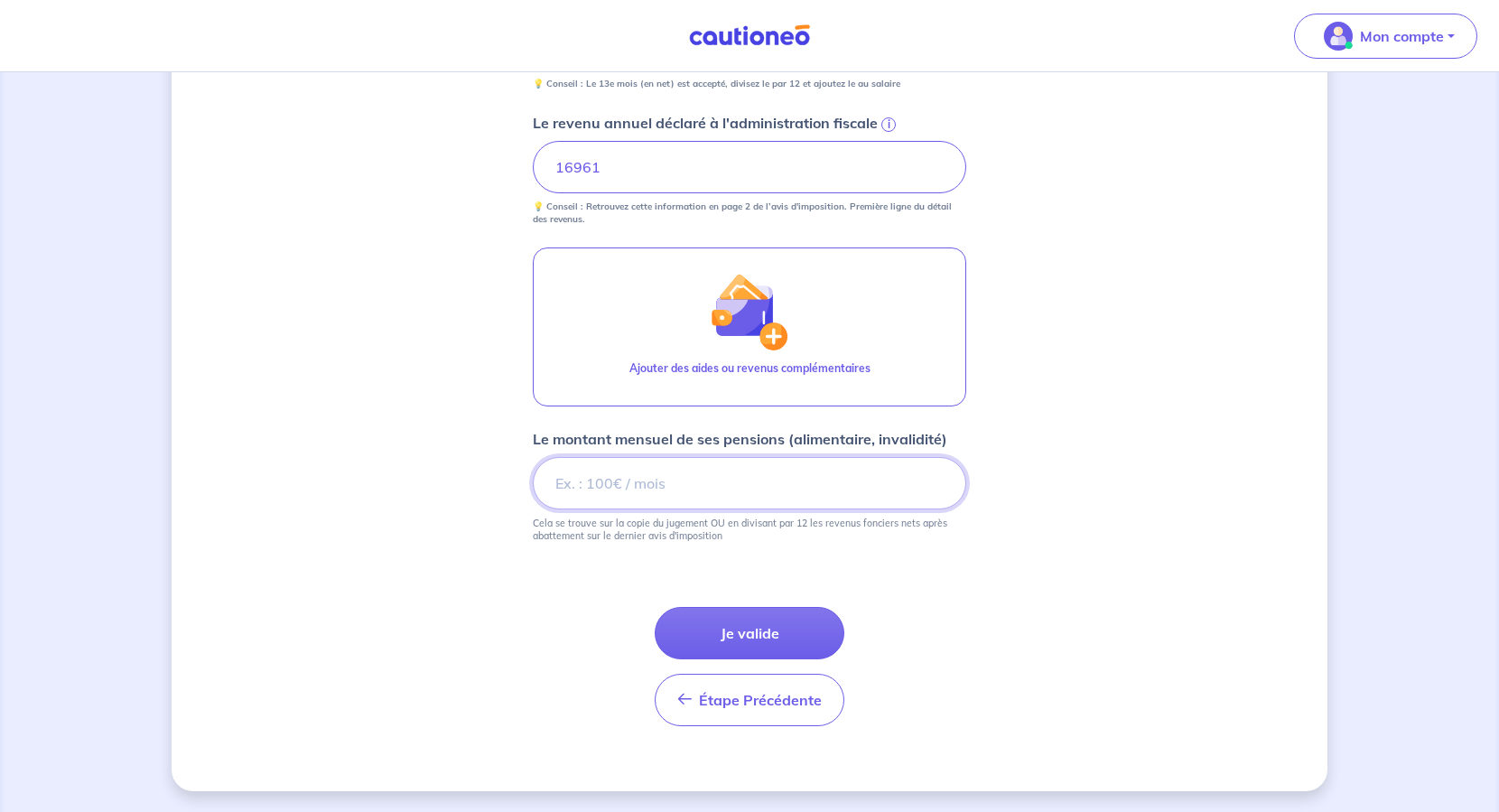
scroll to position [828, 0]
click at [750, 479] on input "Le montant mensuel de ses pensions (alimentaire, invalidité)" at bounding box center [750, 482] width 434 height 53
type input "107"
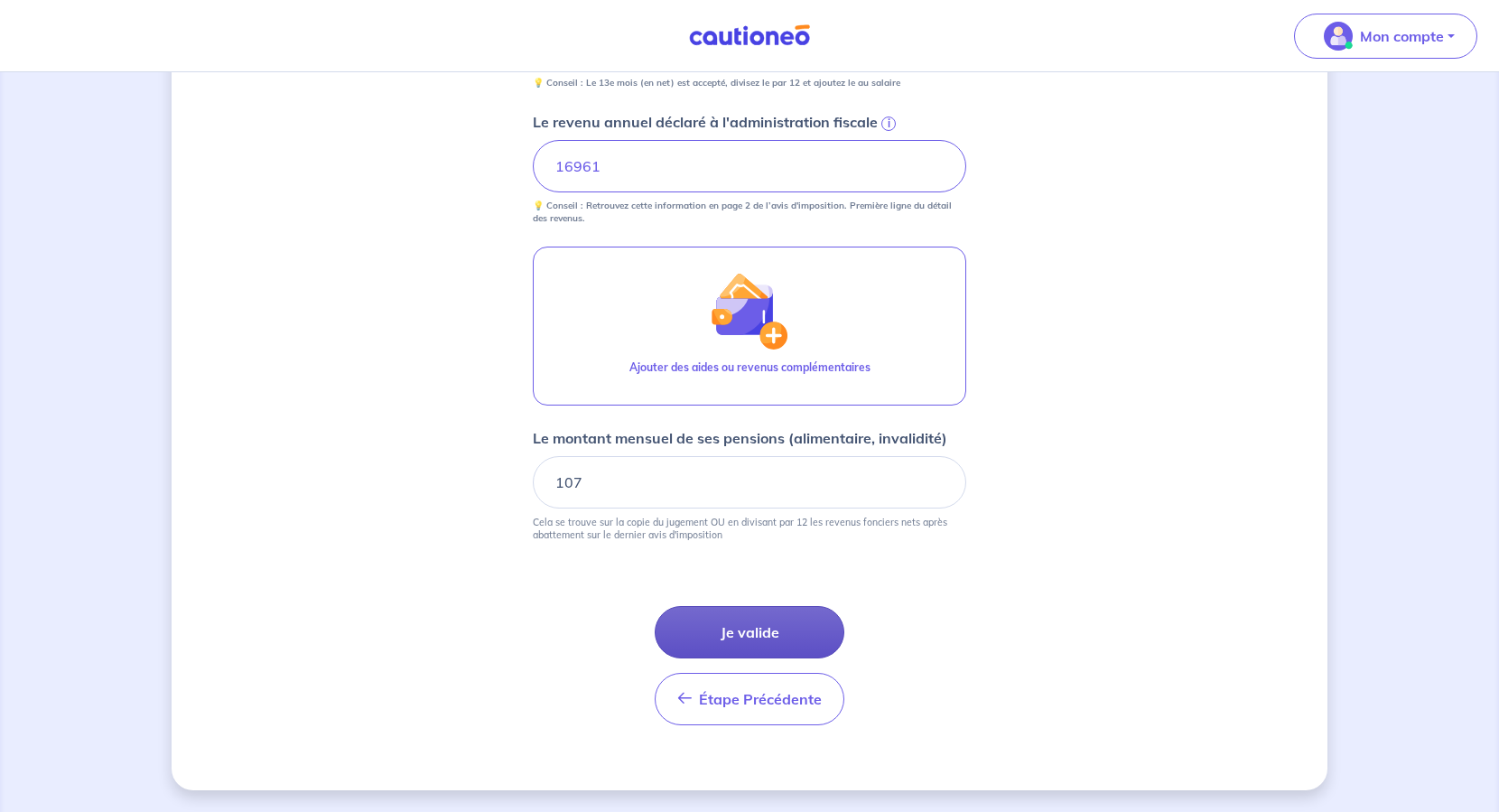
click at [721, 625] on button "Je valide" at bounding box center [750, 632] width 190 height 53
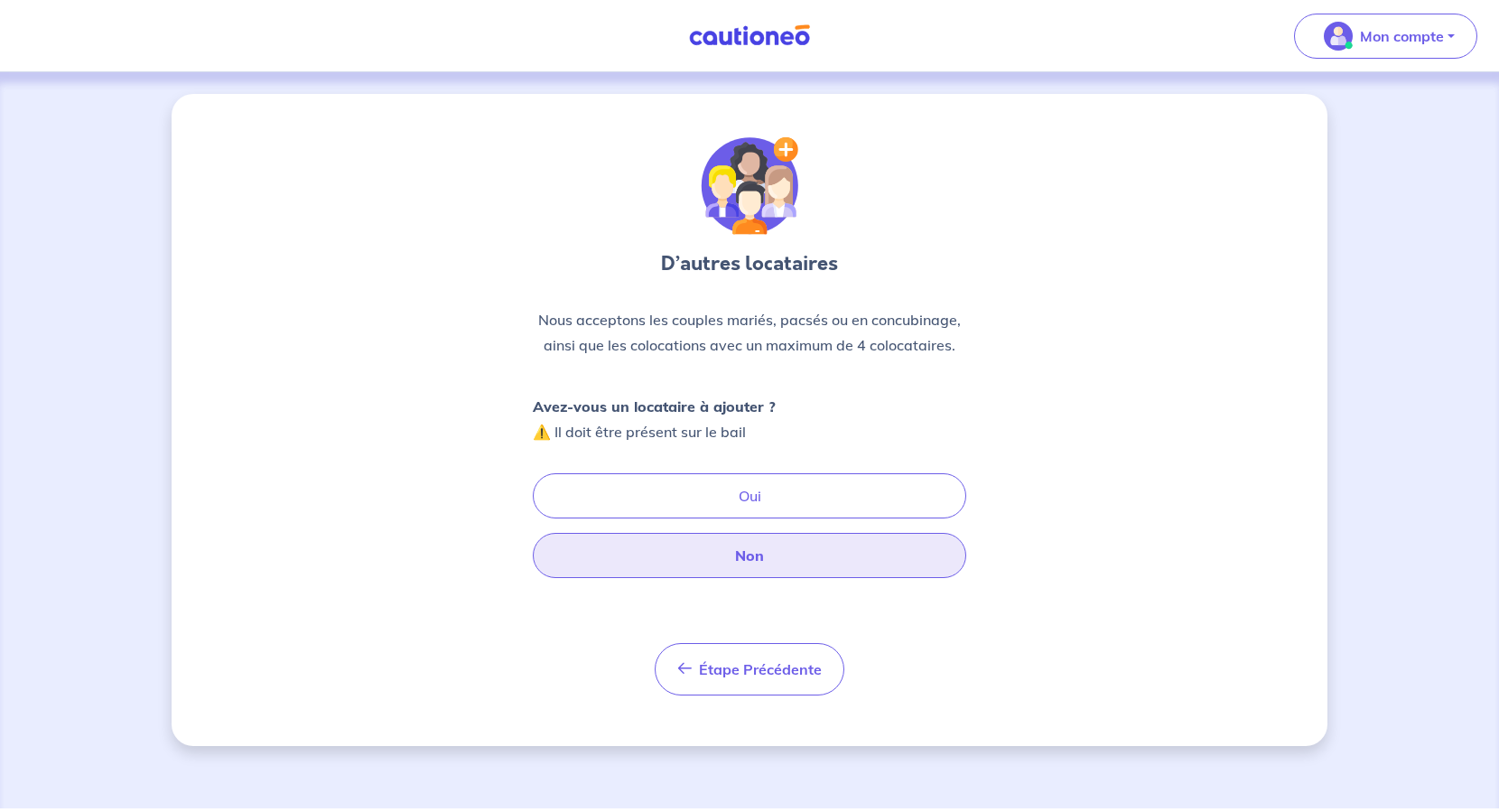
click at [752, 554] on button "Non" at bounding box center [750, 554] width 434 height 45
